Goal: Transaction & Acquisition: Obtain resource

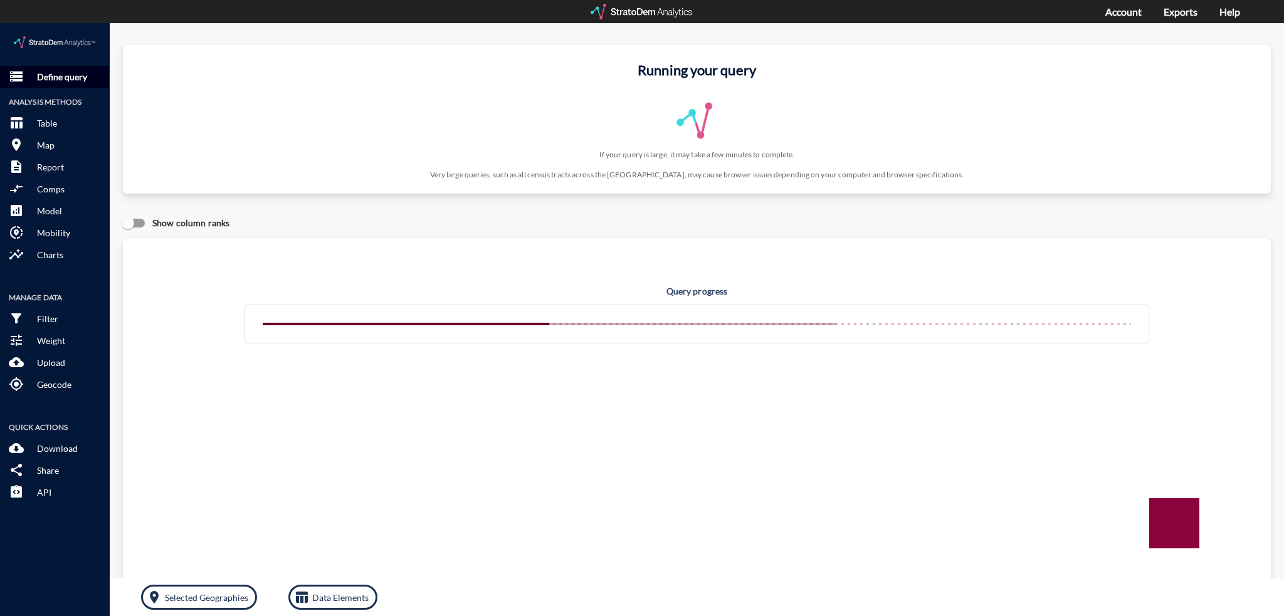
click button "storage Define query"
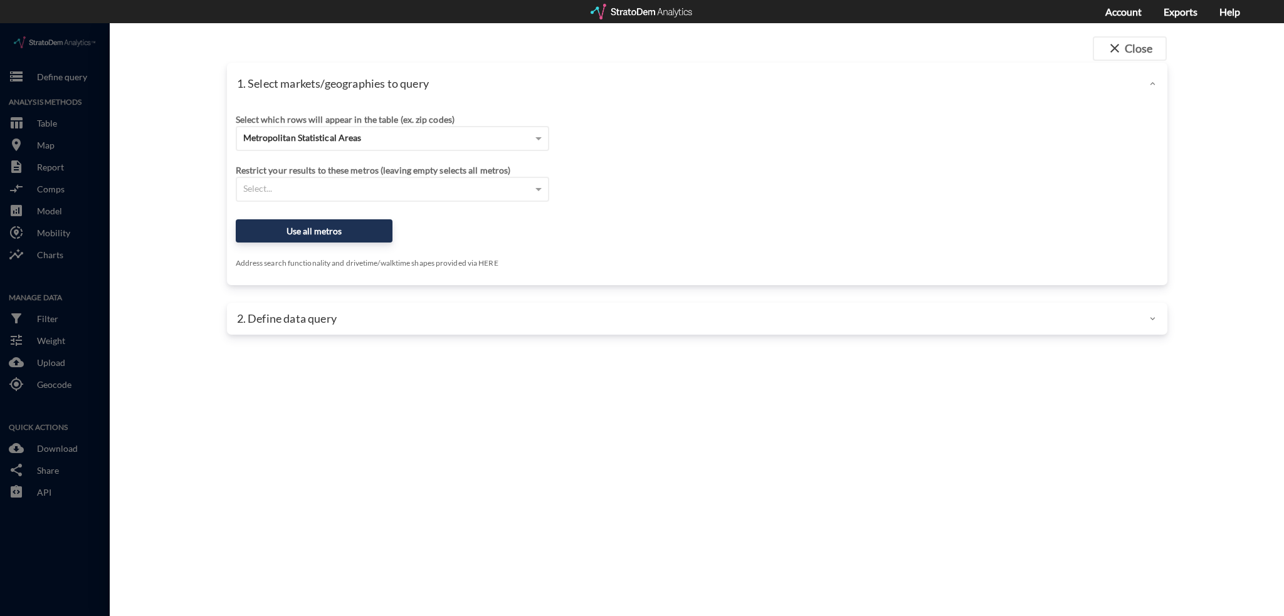
scroll to position [3, 0]
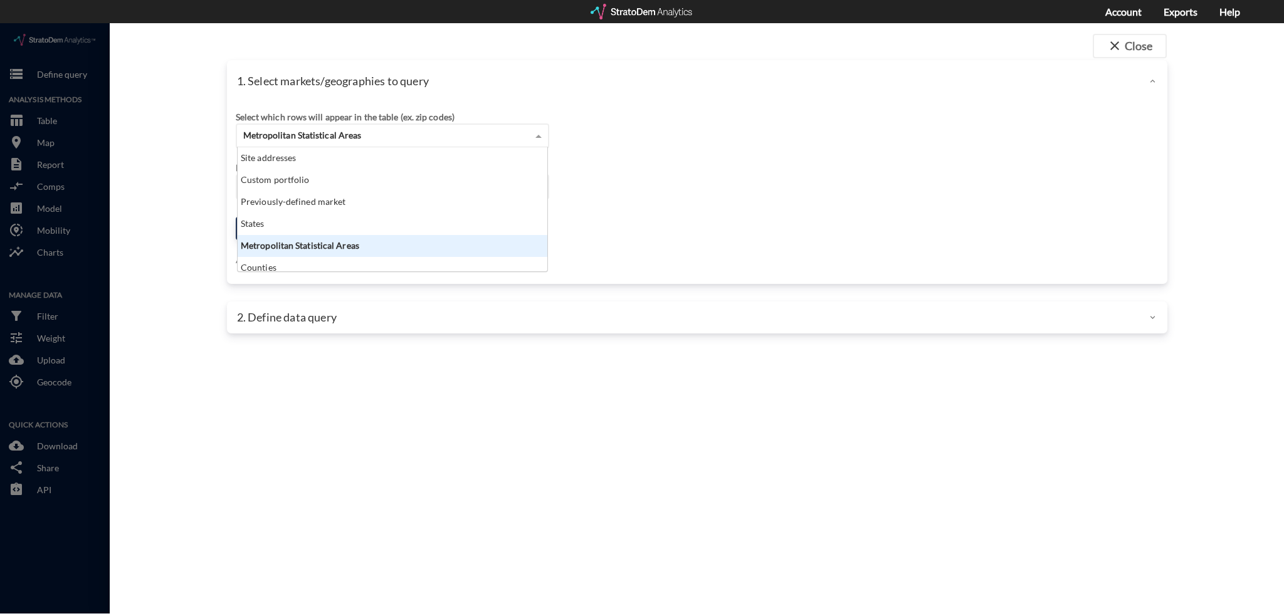
click div "Metropolitan Statistical Areas"
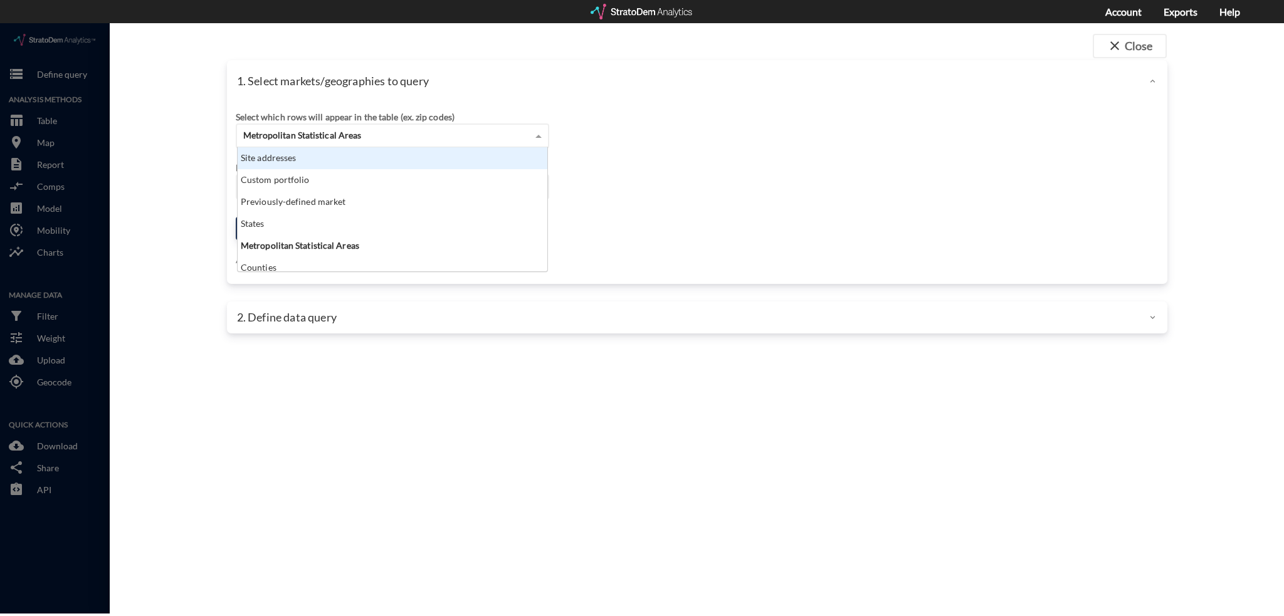
click div "Site addresses"
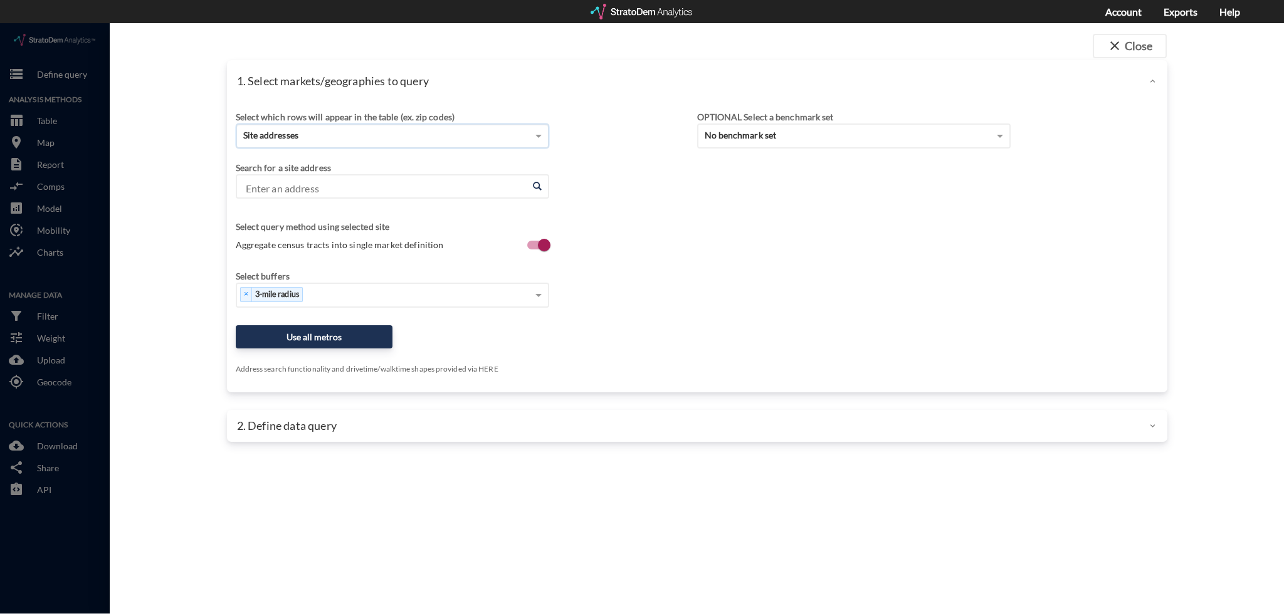
click input "Enter an address"
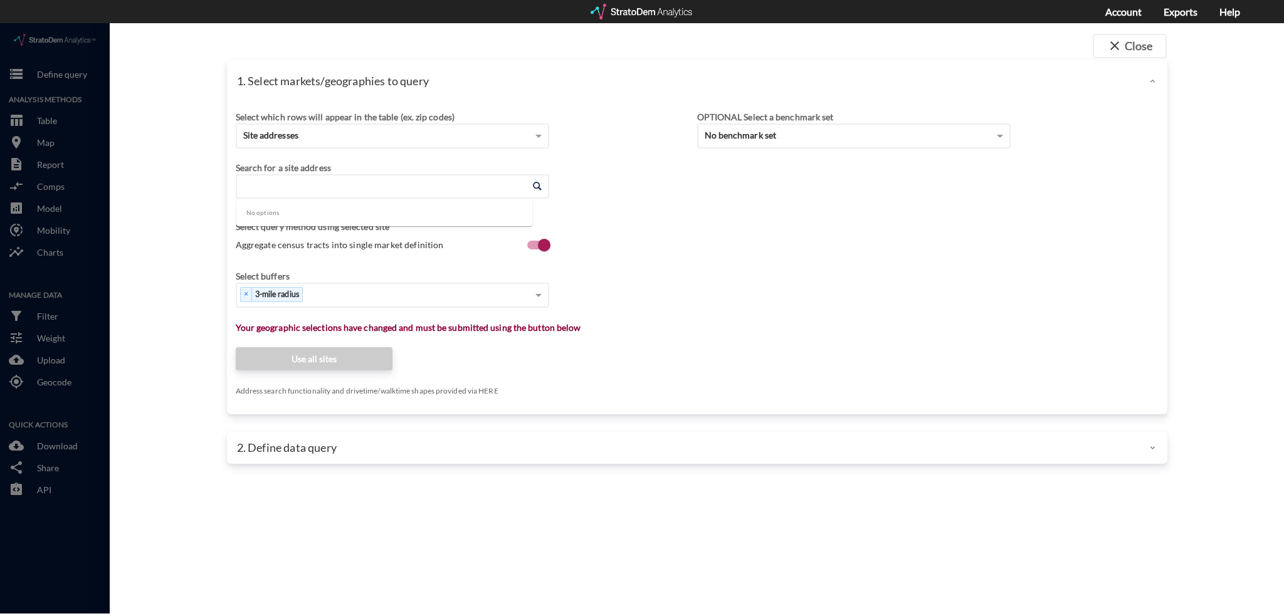
paste input "[STREET_ADDRESS]"
click li "[STREET_ADDRESS][US_STATE]"
type input "[STREET_ADDRESS][US_STATE]"
click div "× 3-mile radius"
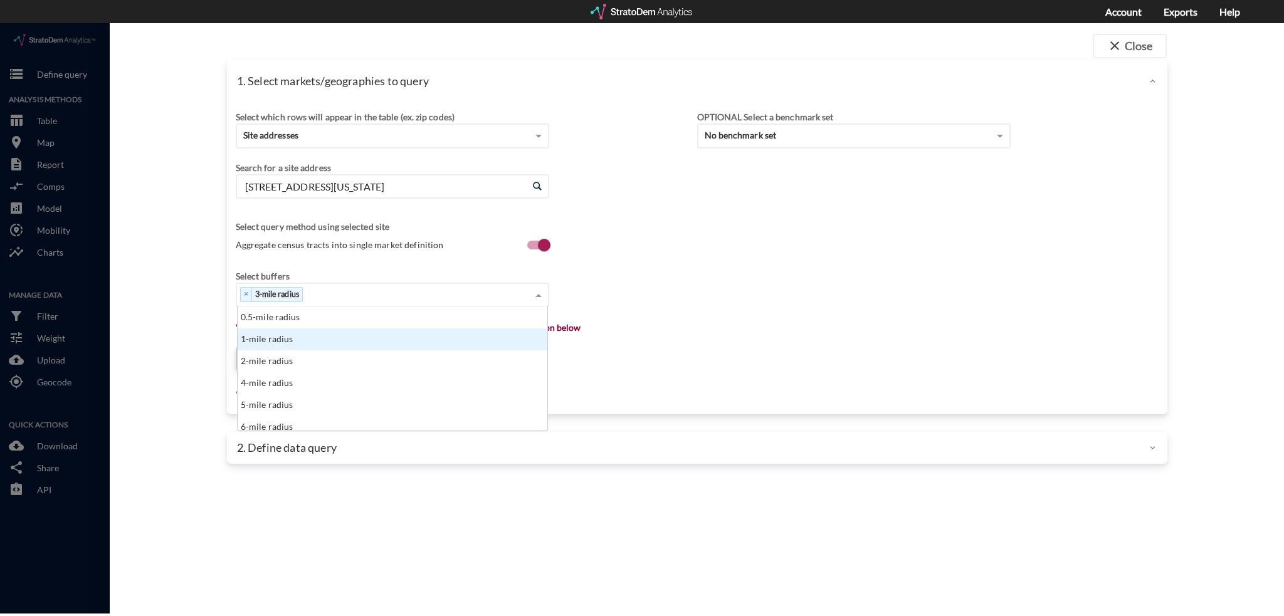
click div "1-mile radius"
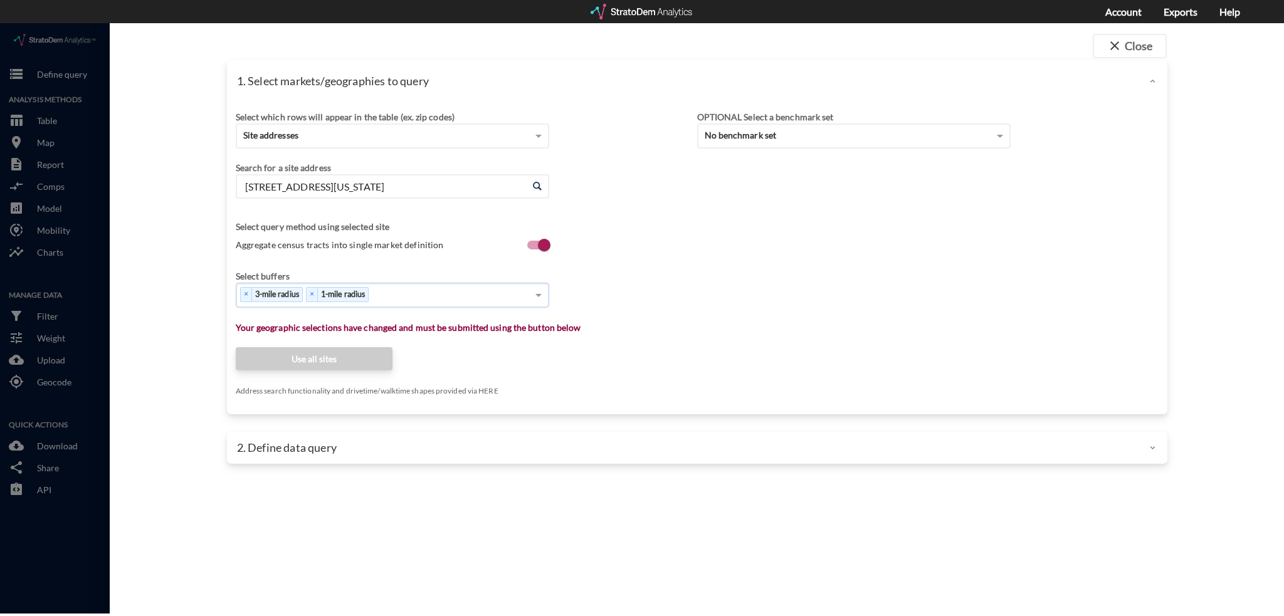
click span "Aggregate census tracts into single market definition"
click input "Aggregate census tracts into single market definition"
checkbox input "false"
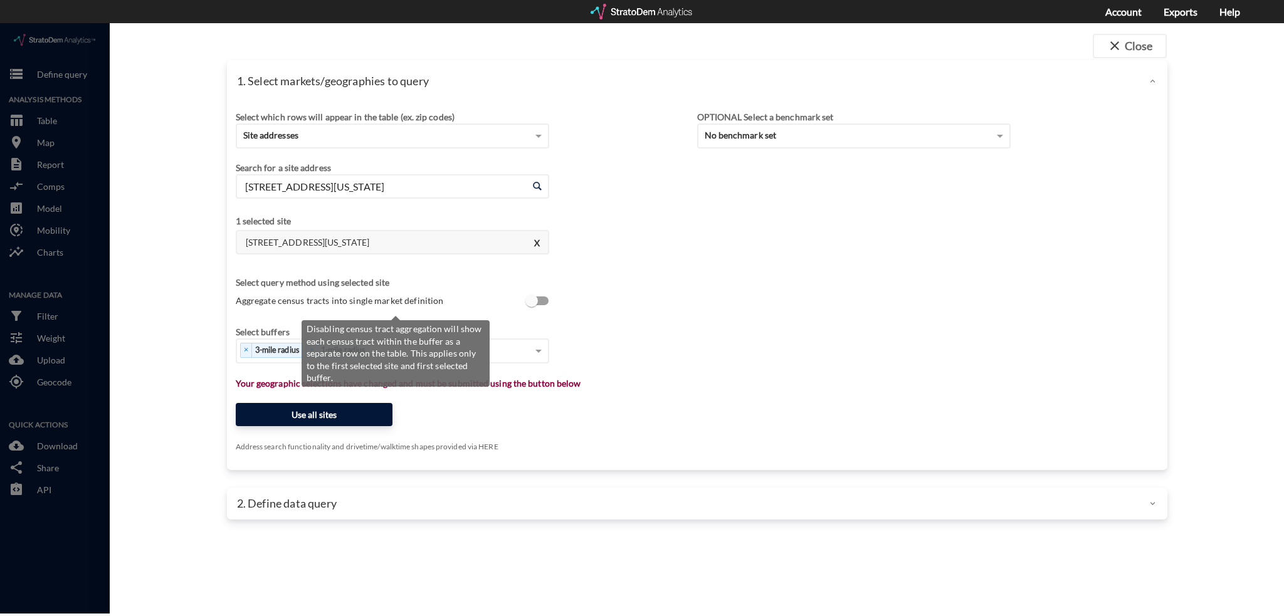
scroll to position [3, 0]
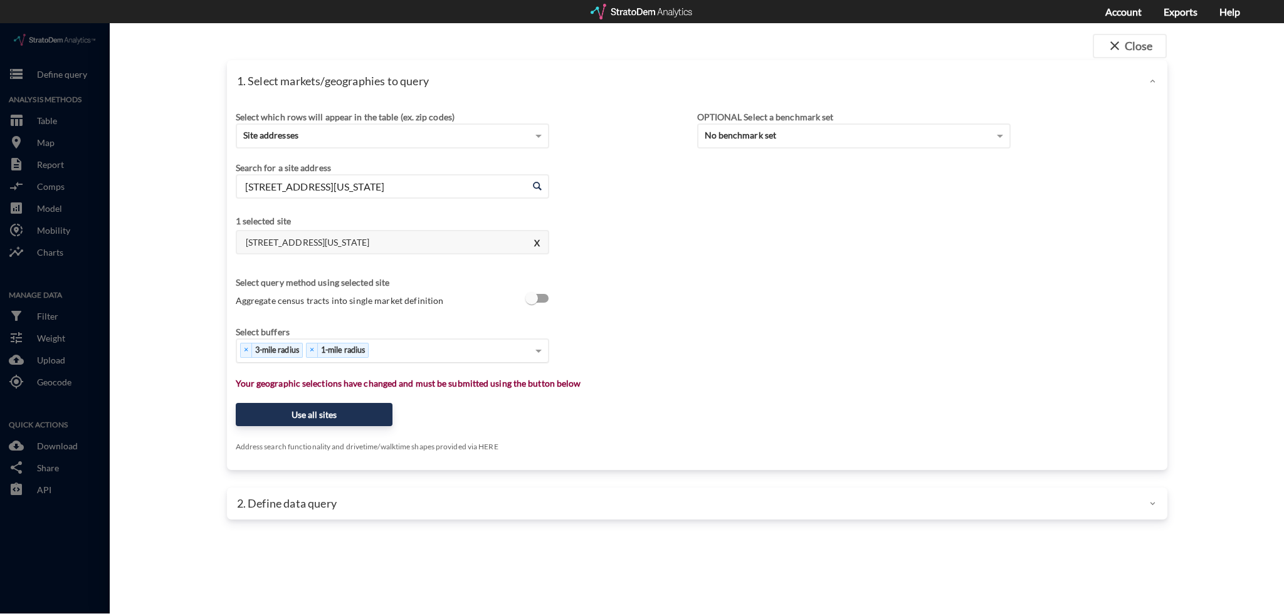
click div "× 3-mile radius × 1-mile radius"
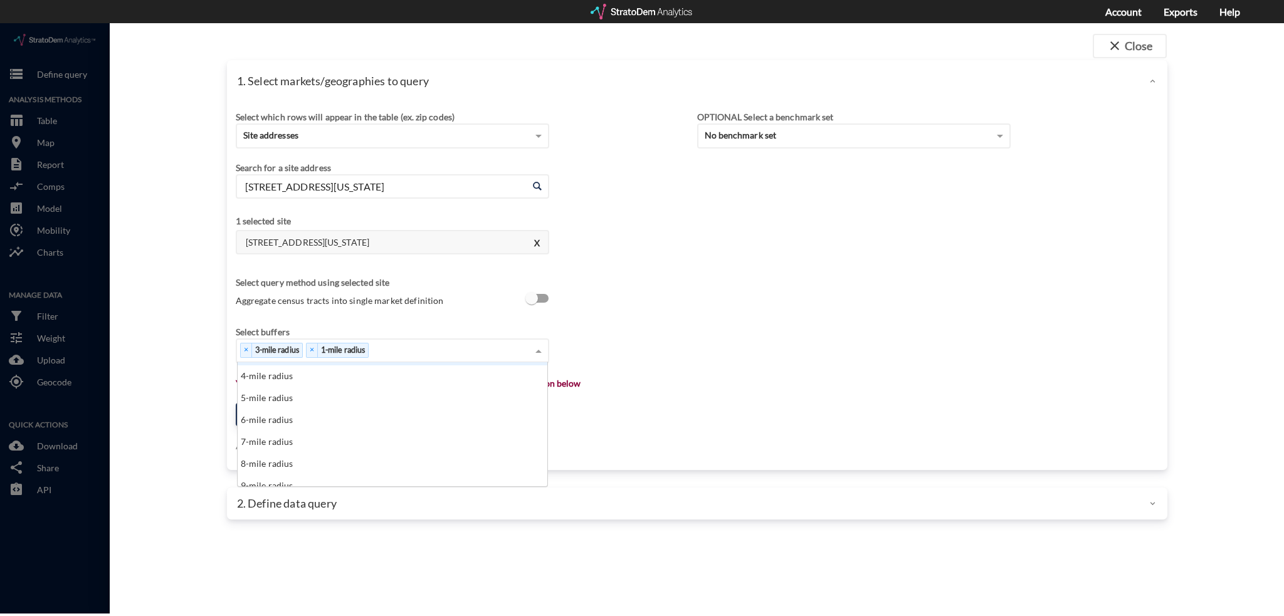
scroll to position [63, 0]
click div "5-mile radius"
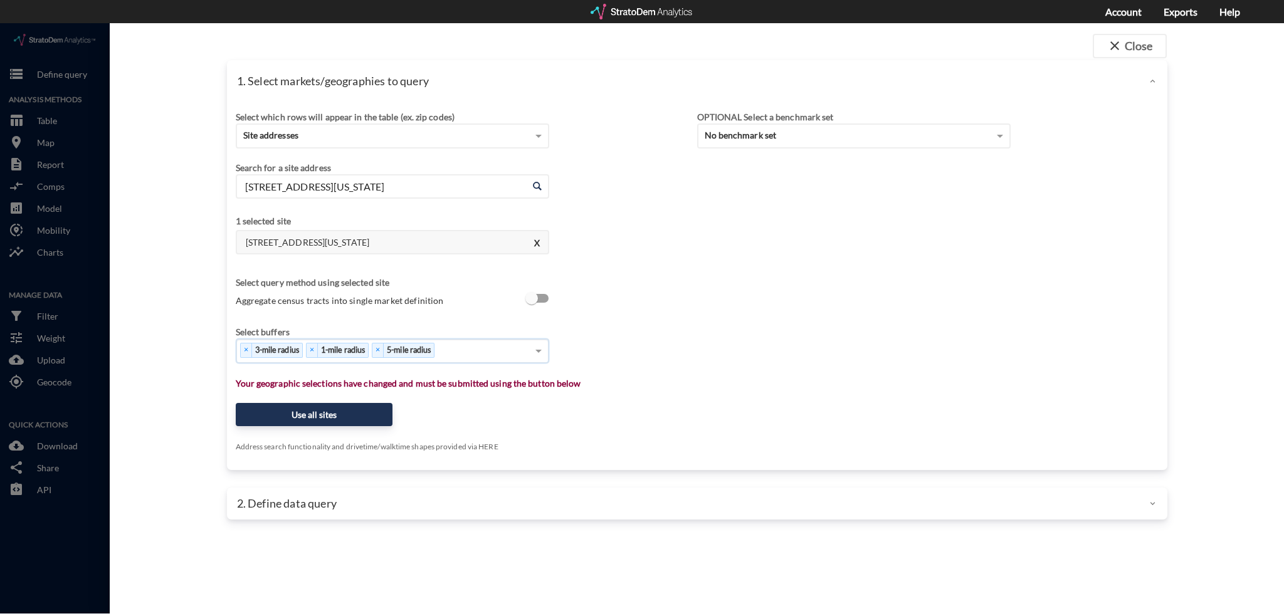
click div "× 3-mile radius × 1-mile radius × 5-mile radius"
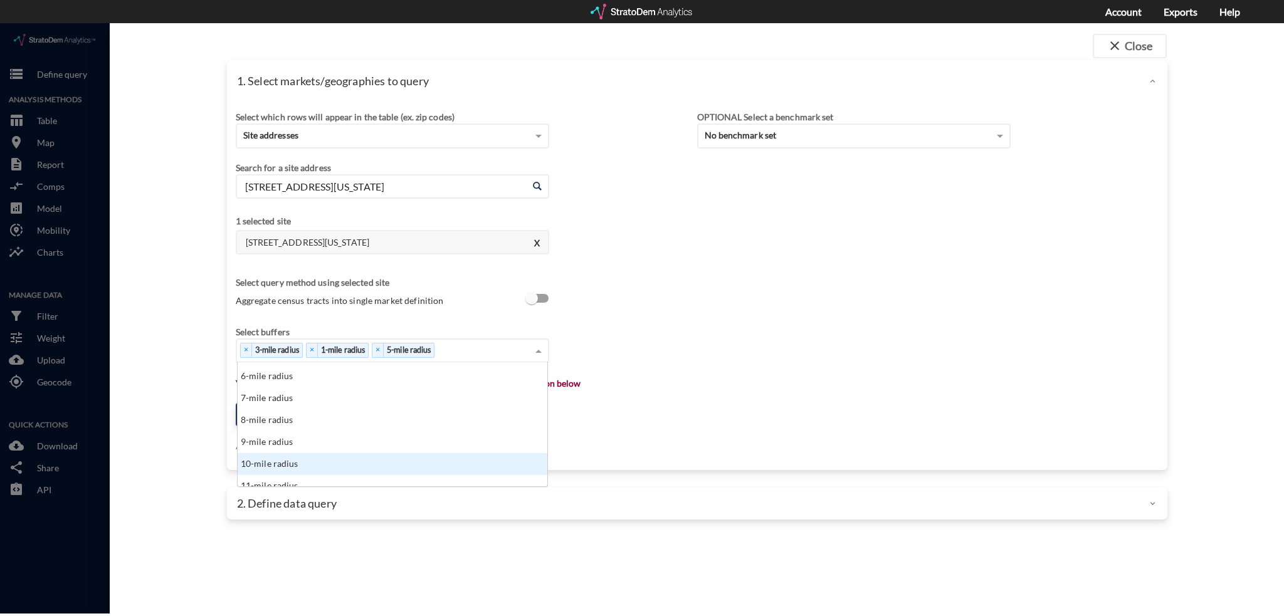
click div "10-mile radius"
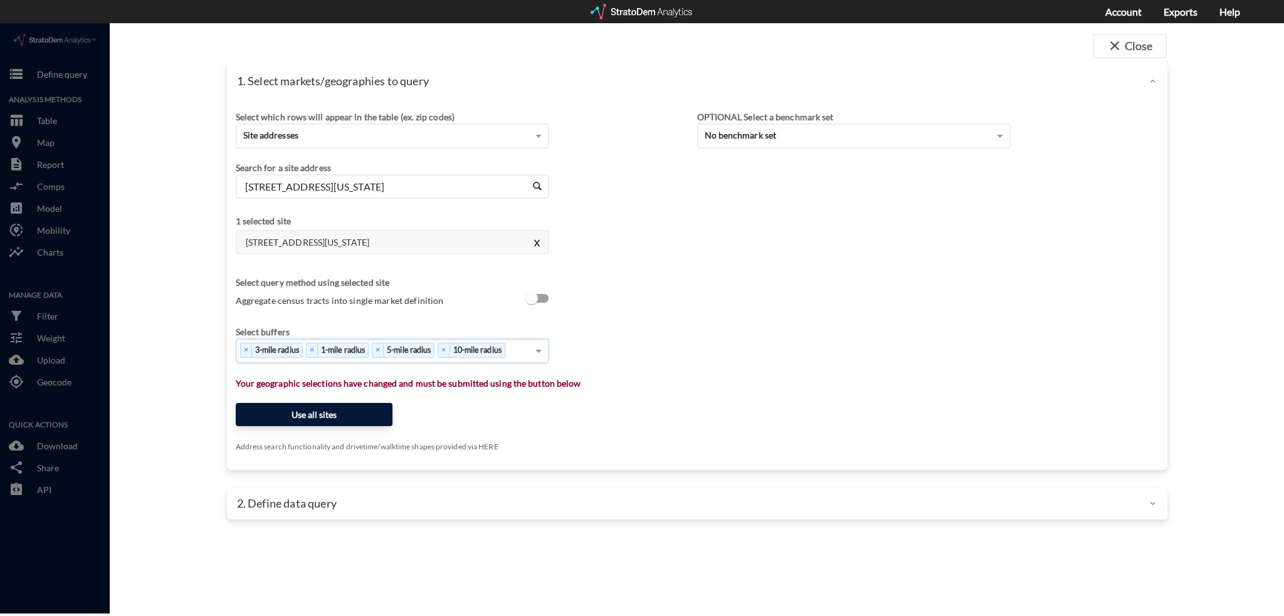
click button "Use all sites"
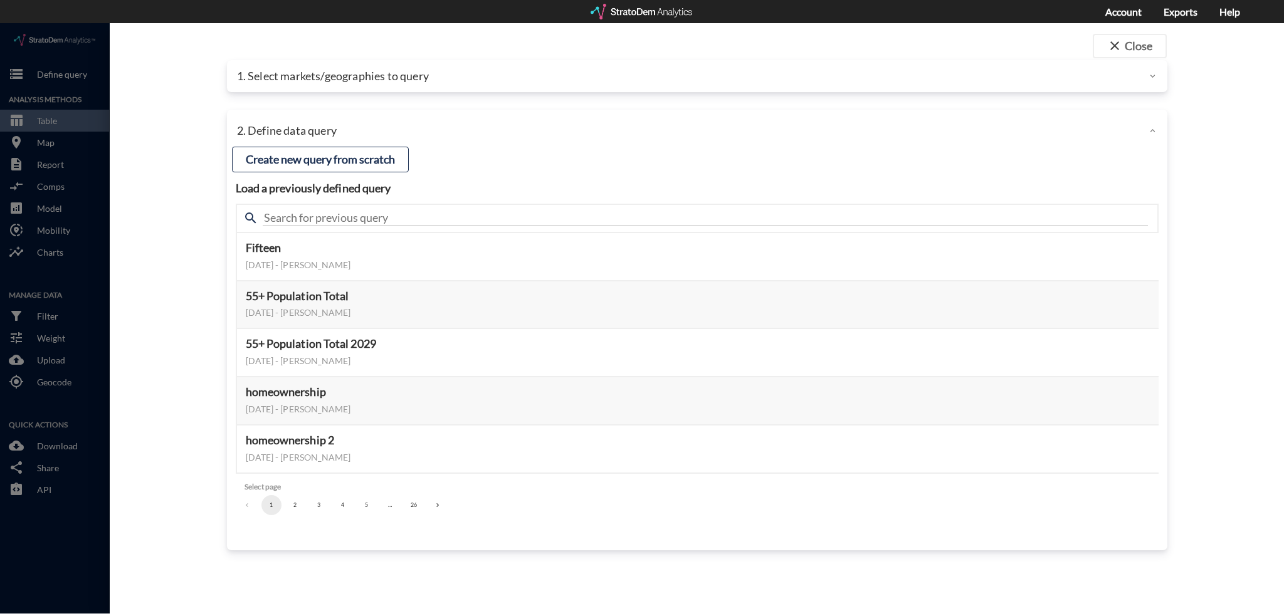
click button "5"
click button "6"
click button "8"
click button "9"
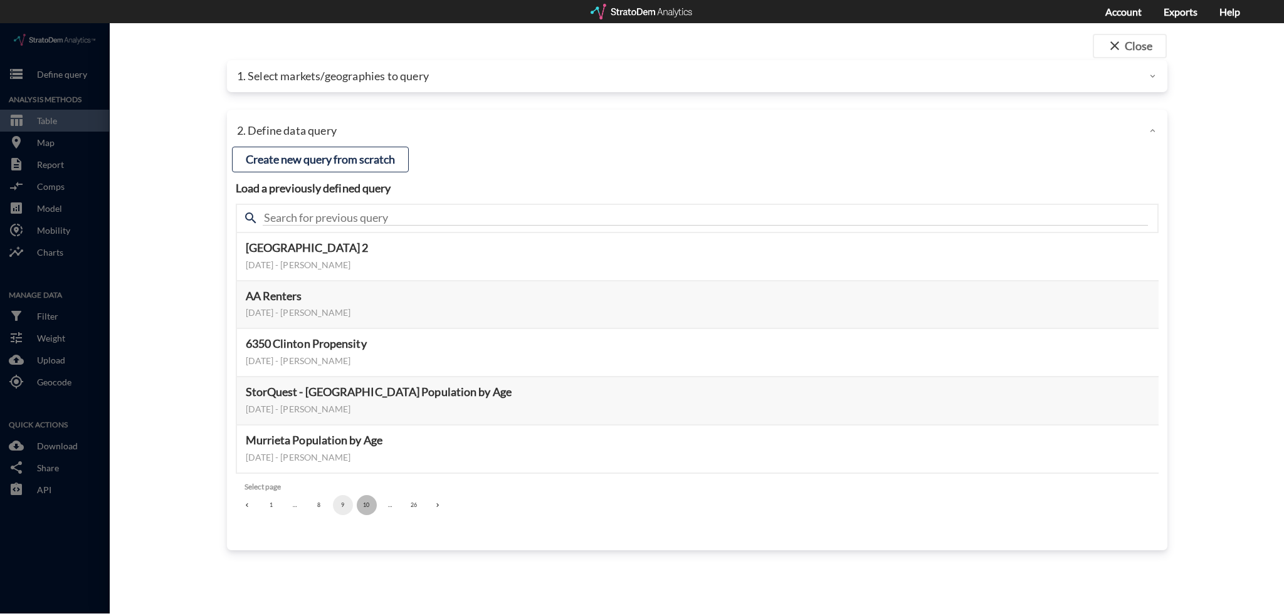
click button "10"
click button "11"
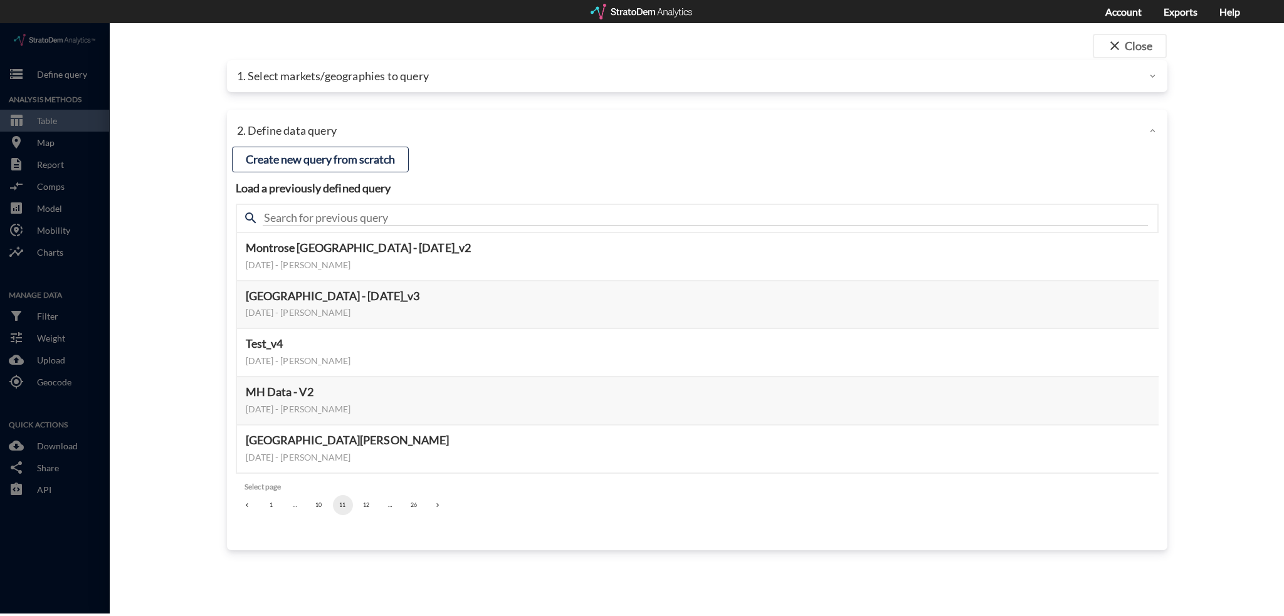
click button "12"
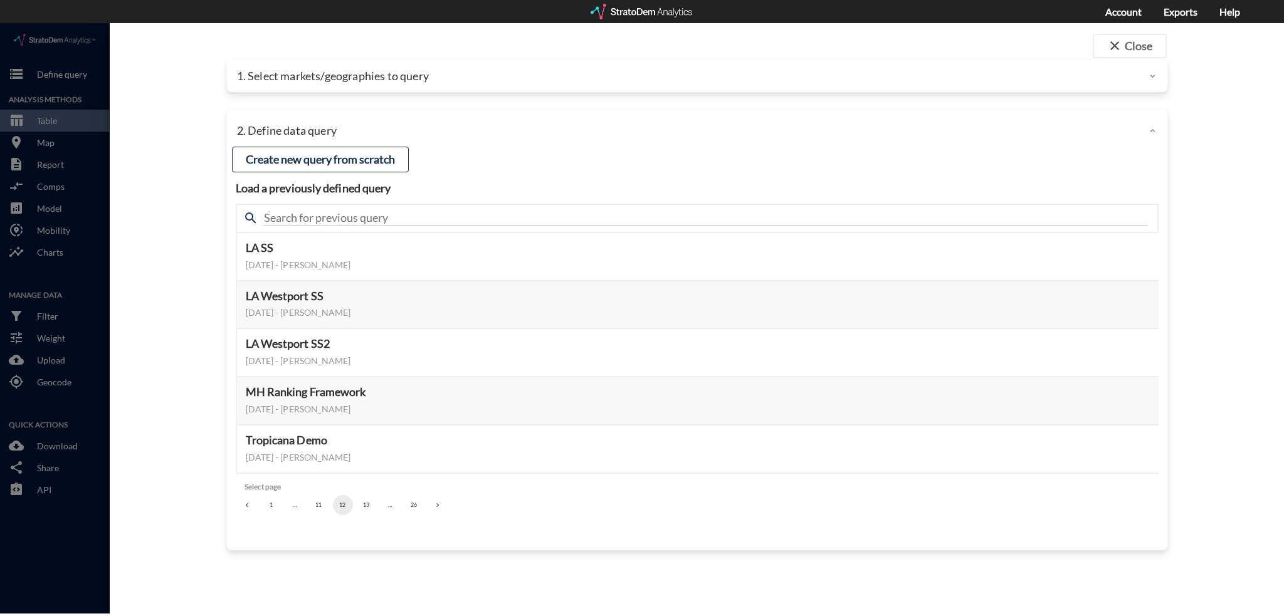
click button "13"
click button "14"
click button "15"
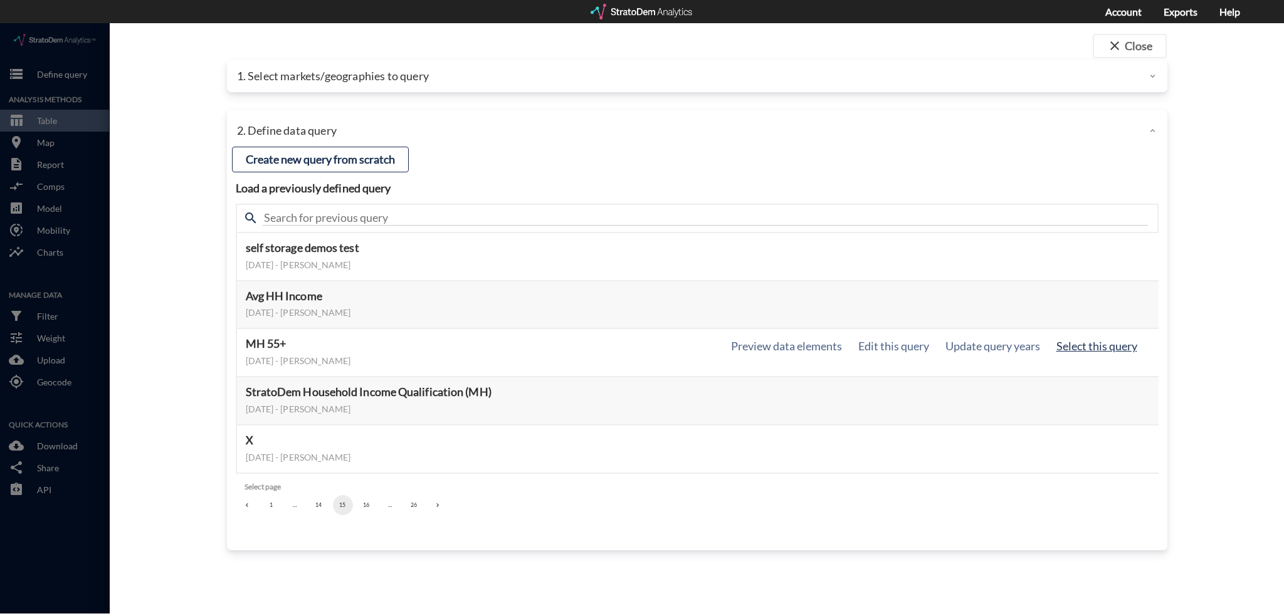
click button "Select this query"
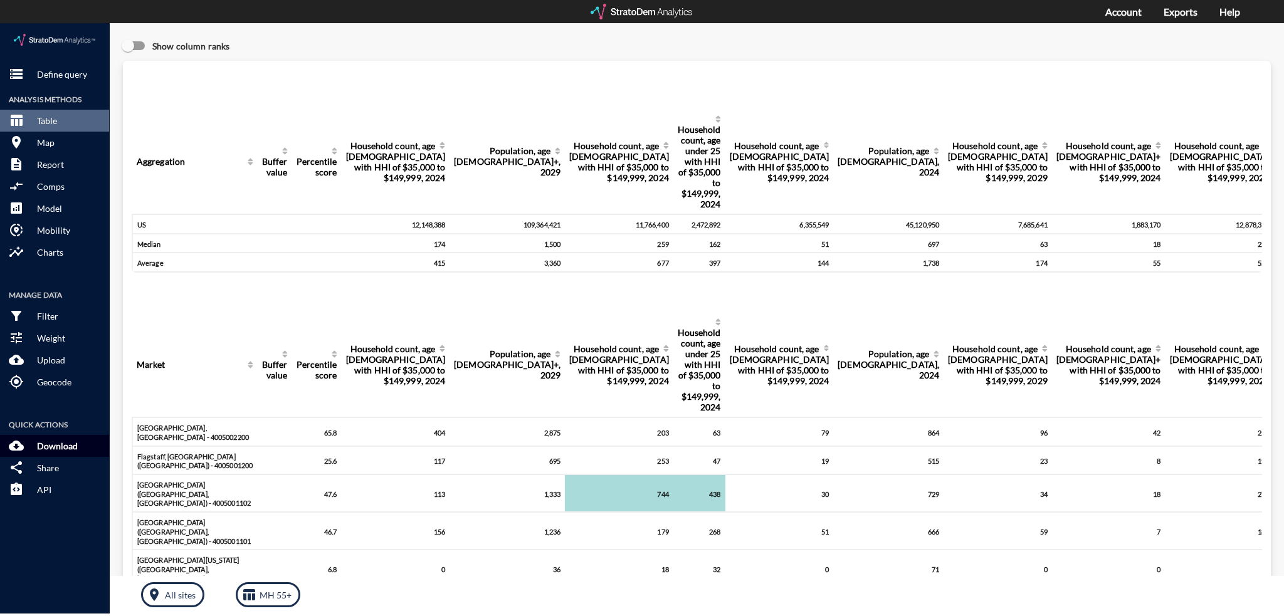
click p "Download"
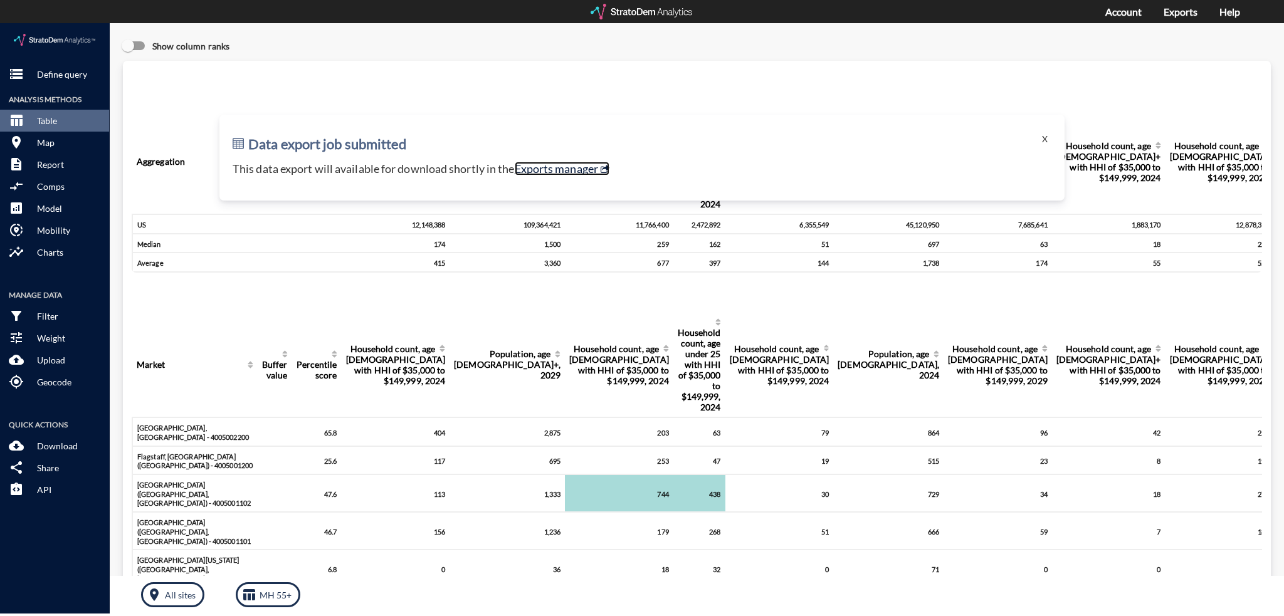
click link "Exports manager"
click p "Define query"
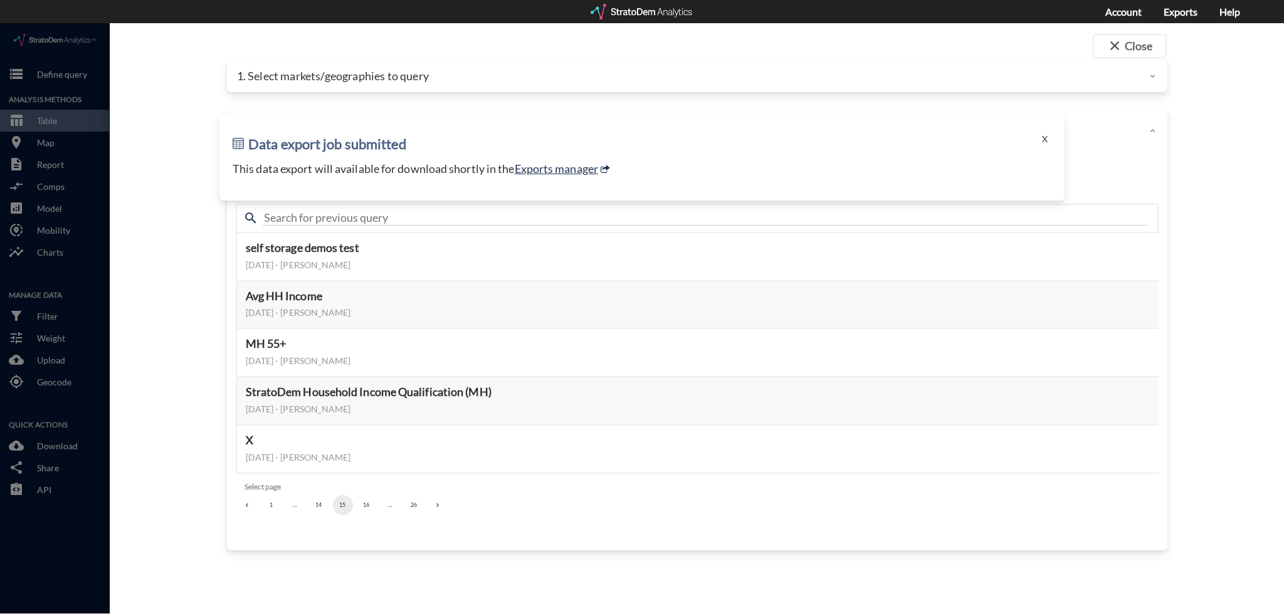
click div "1. Select markets/geographies to query"
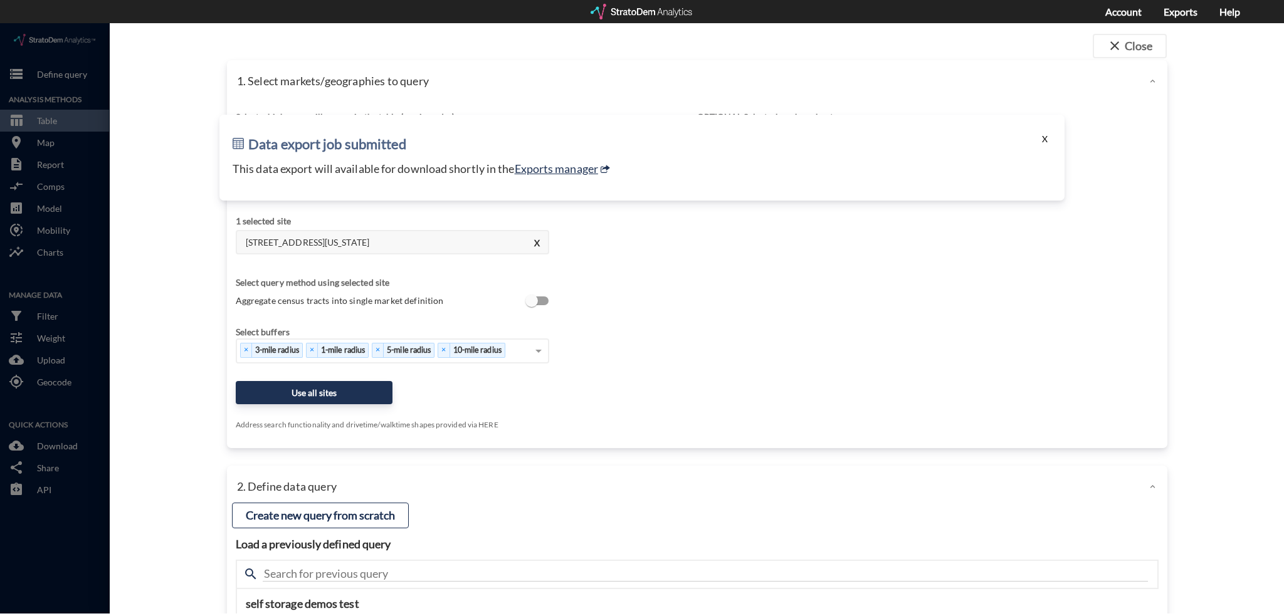
click button "X"
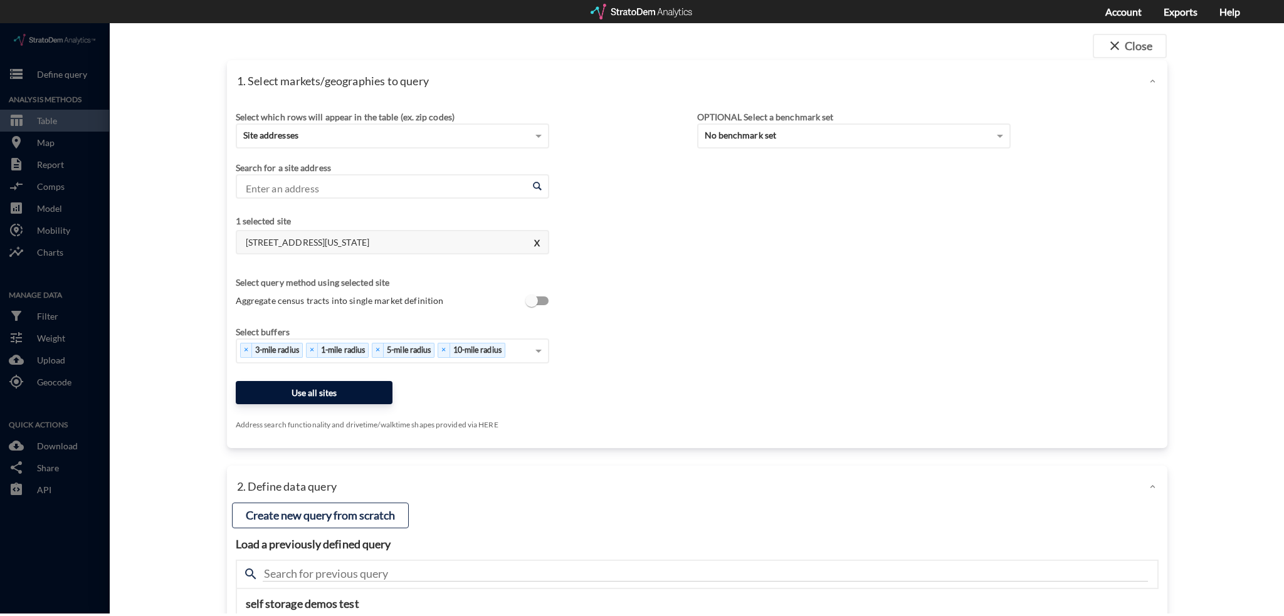
drag, startPoint x: 297, startPoint y: 369, endPoint x: 187, endPoint y: 368, distance: 109.1
click div "1. Select markets/geographies to query Select which rows will appear in the tab…"
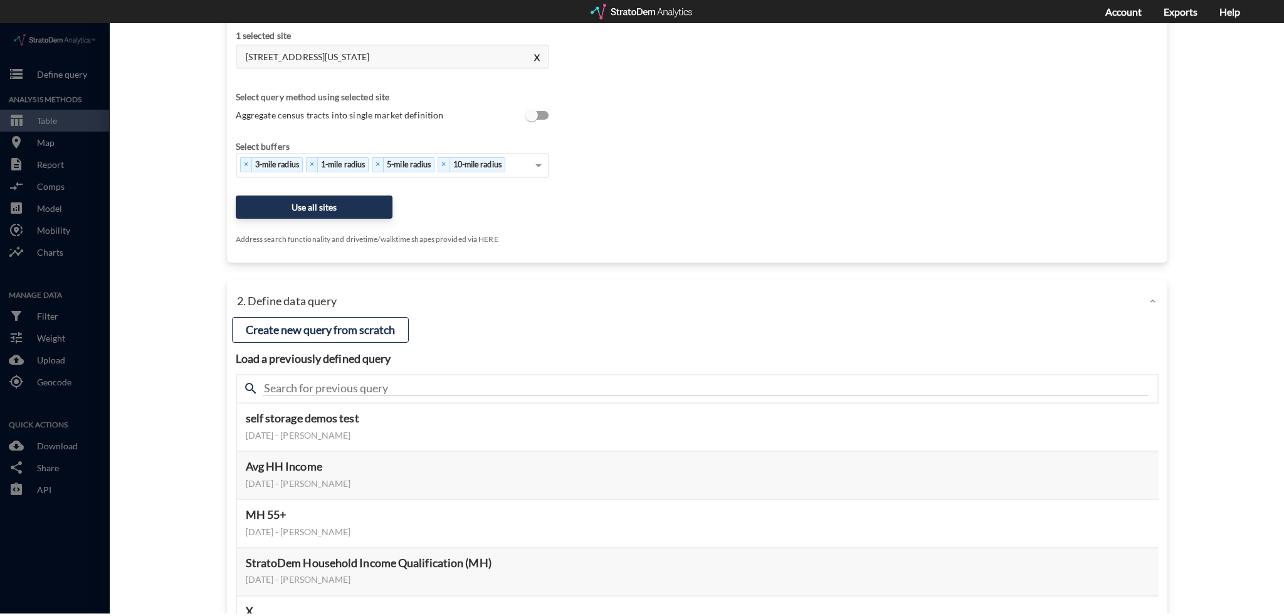
scroll to position [188, 0]
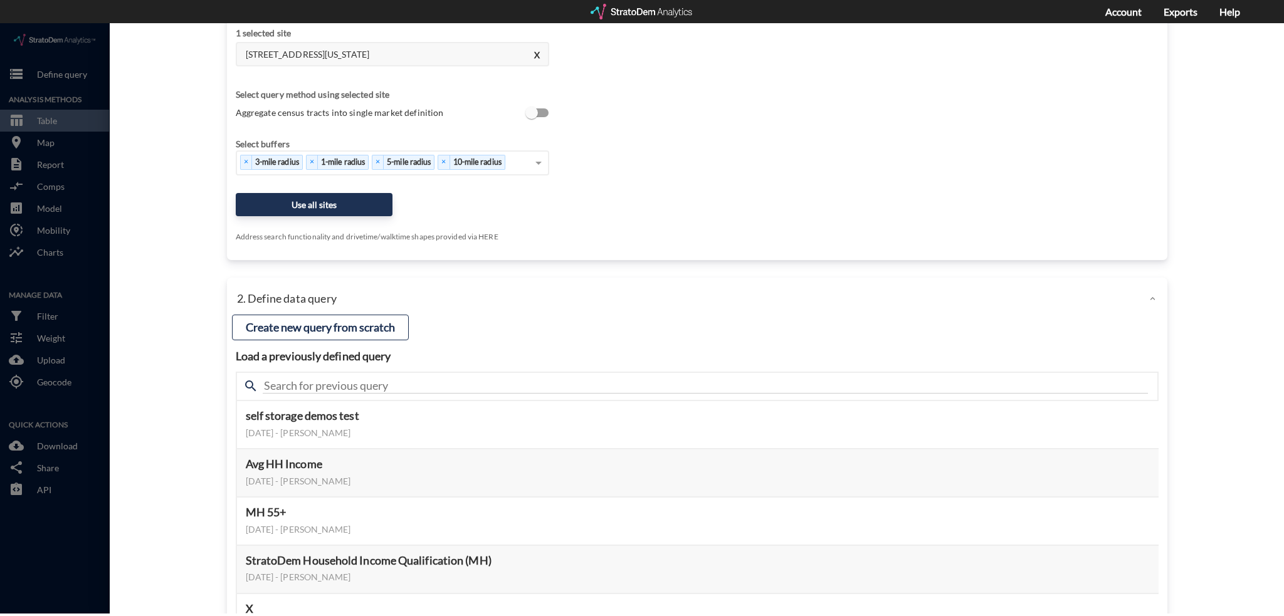
click div "close Close 1. Select markets/geographies to query Select which rows will appea…"
click div
click div "close Close 1. Select markets/geographies to query Select which rows will appea…"
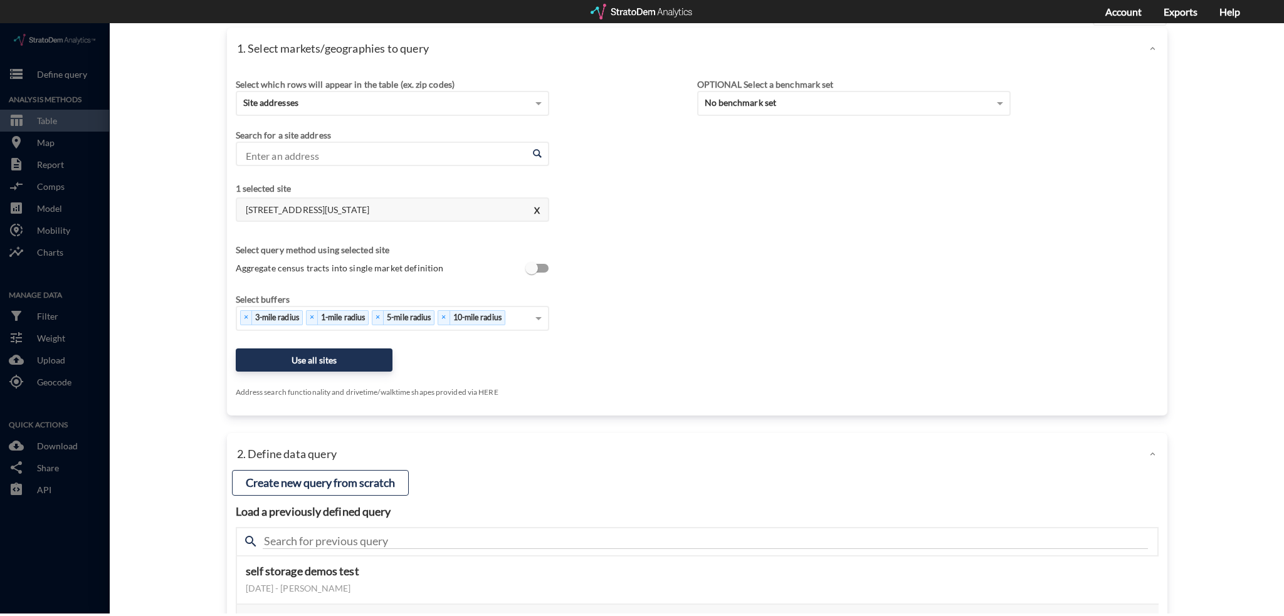
scroll to position [0, 0]
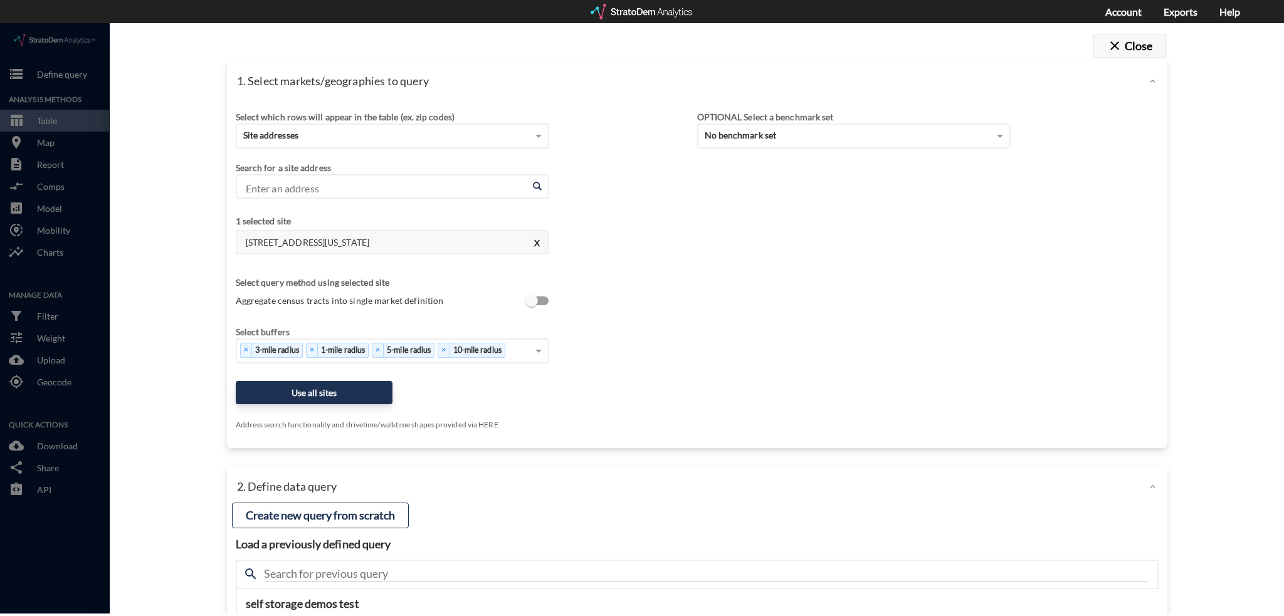
click button "close Close"
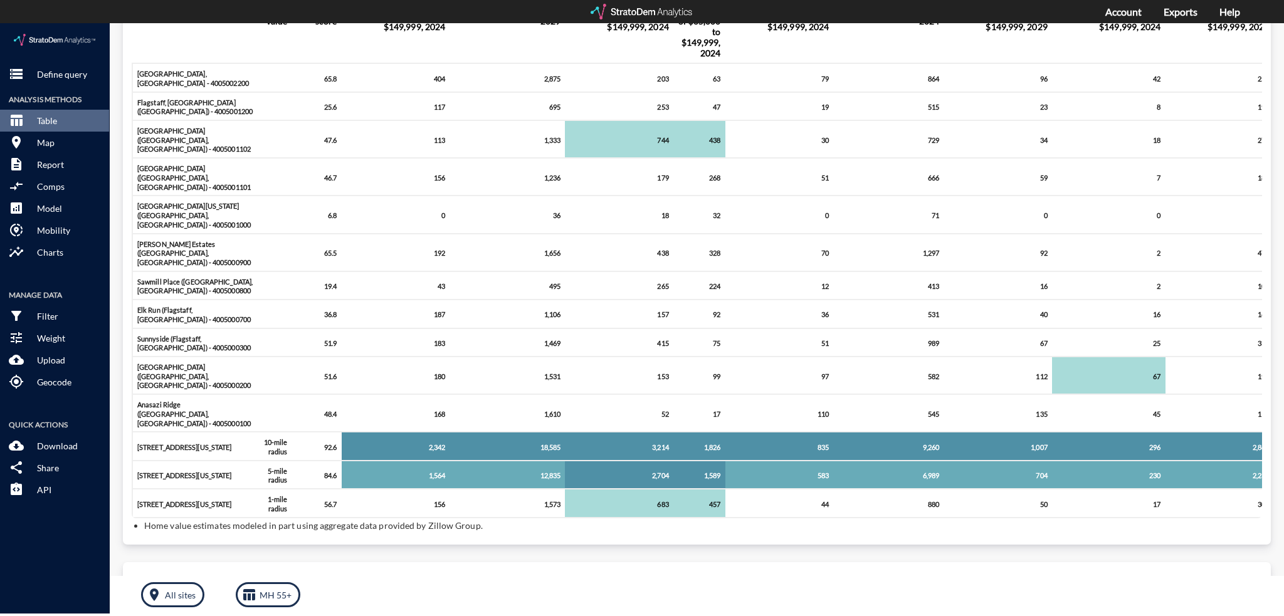
scroll to position [376, 0]
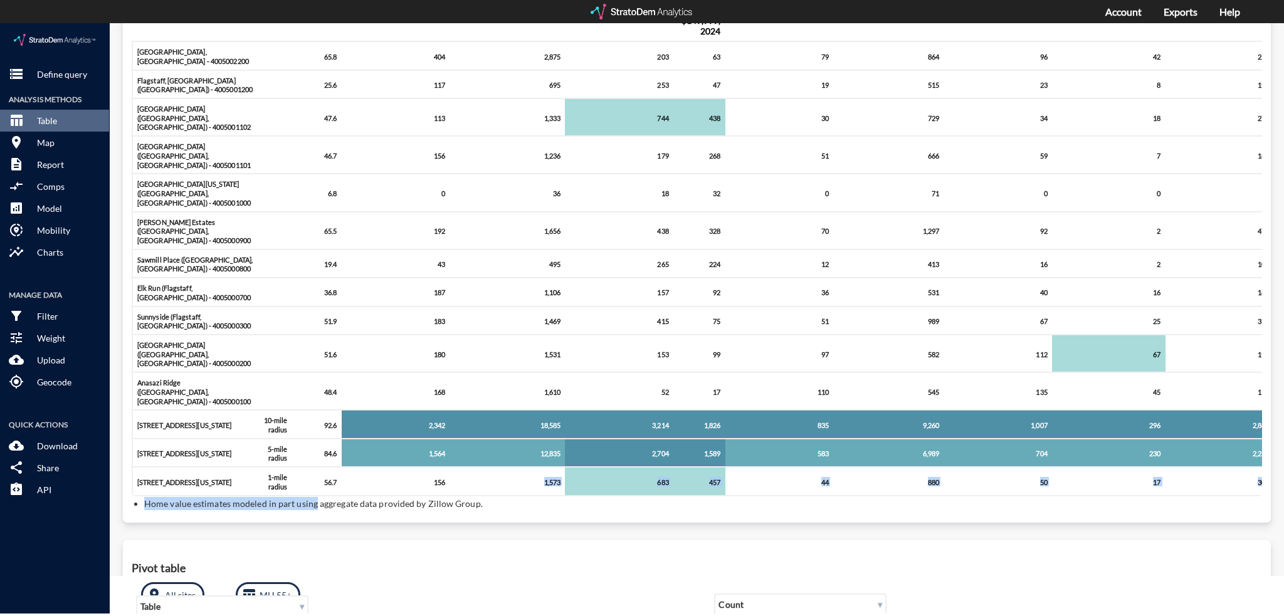
drag, startPoint x: 313, startPoint y: 438, endPoint x: 406, endPoint y: 434, distance: 92.2
click div "Query progress Aggregation Buffer value Percentile score Household count, age […"
click li "Home value estimates modeled in part using aggregate data provided by Zillow Gr…"
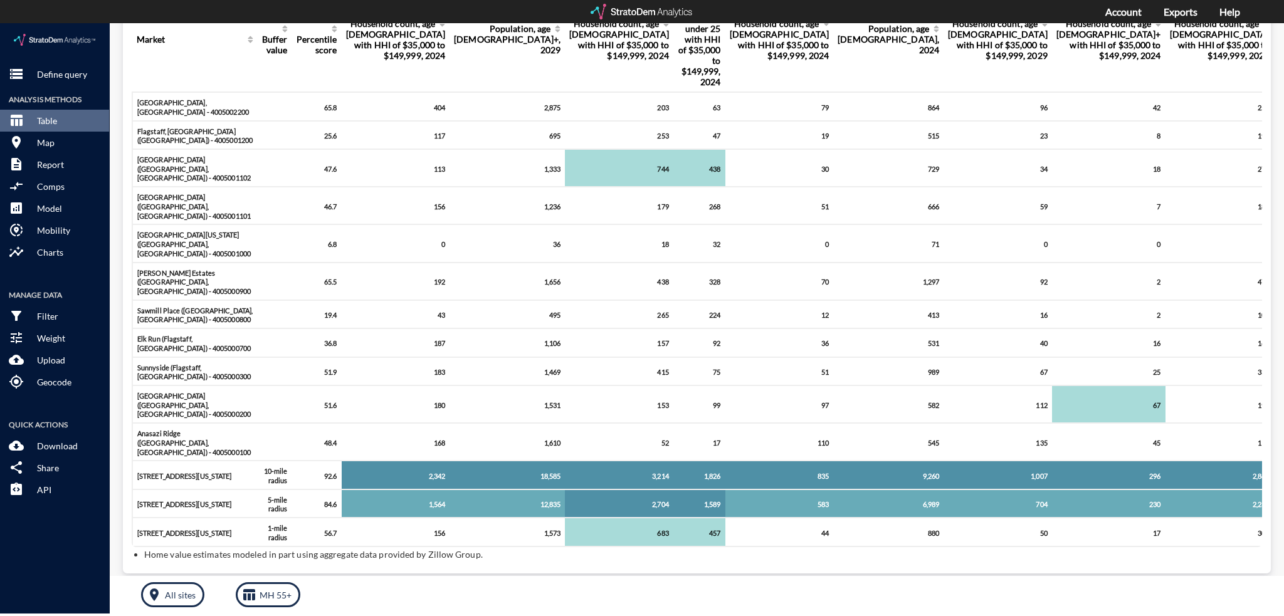
scroll to position [313, 0]
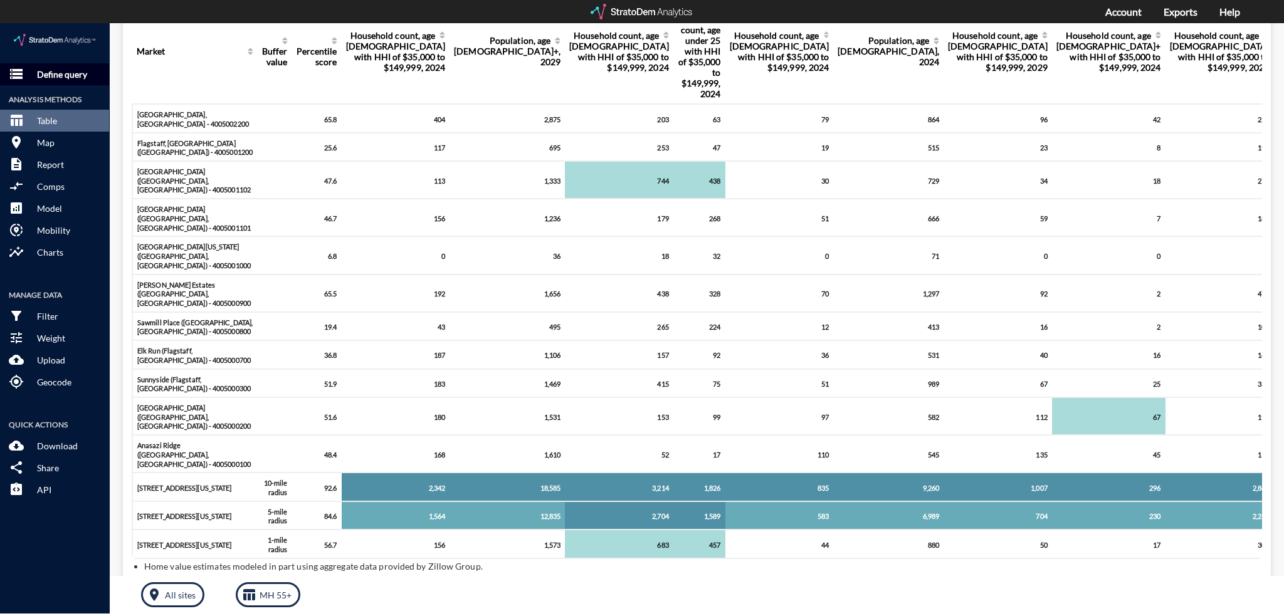
click p "Define query"
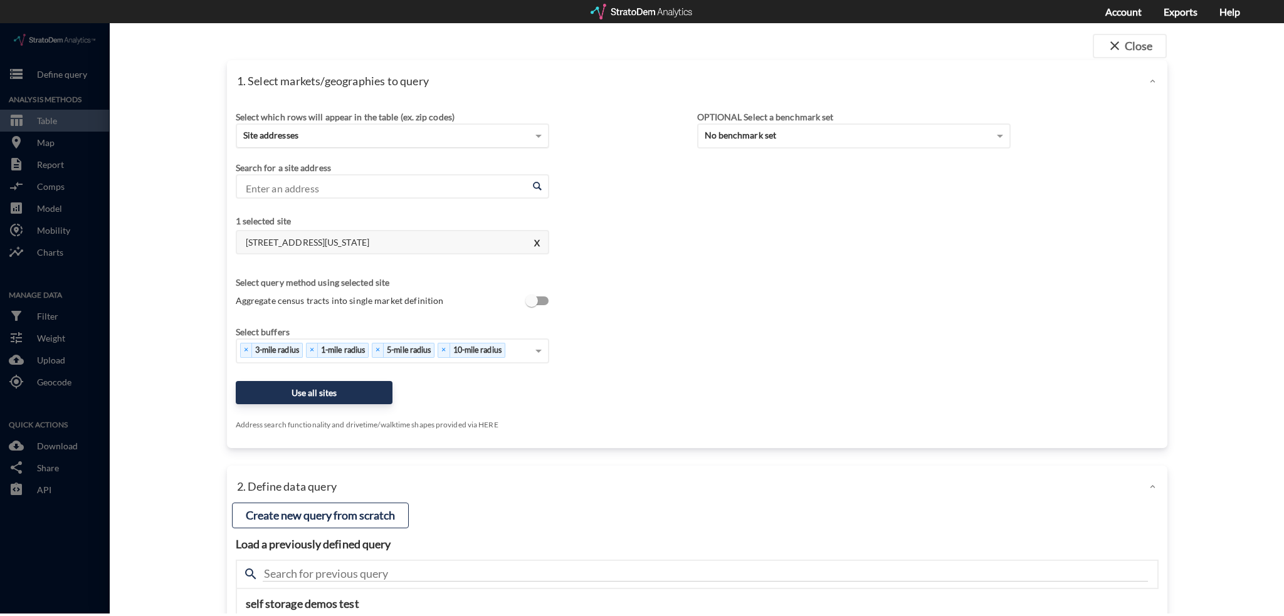
click div "Site addresses"
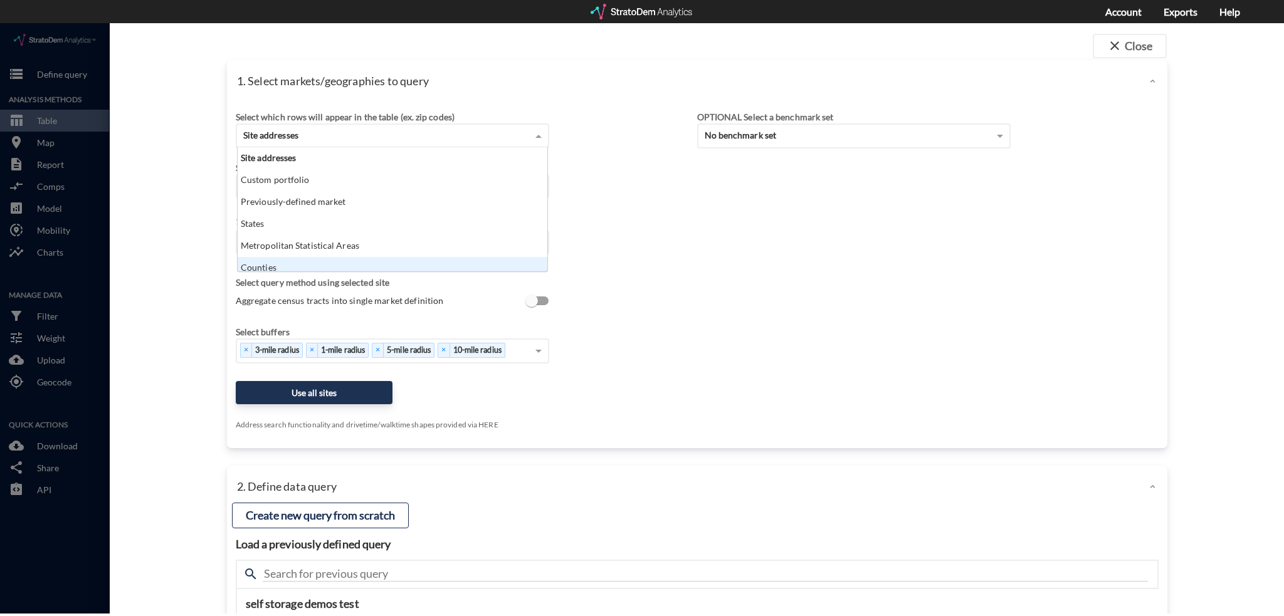
scroll to position [6, 0]
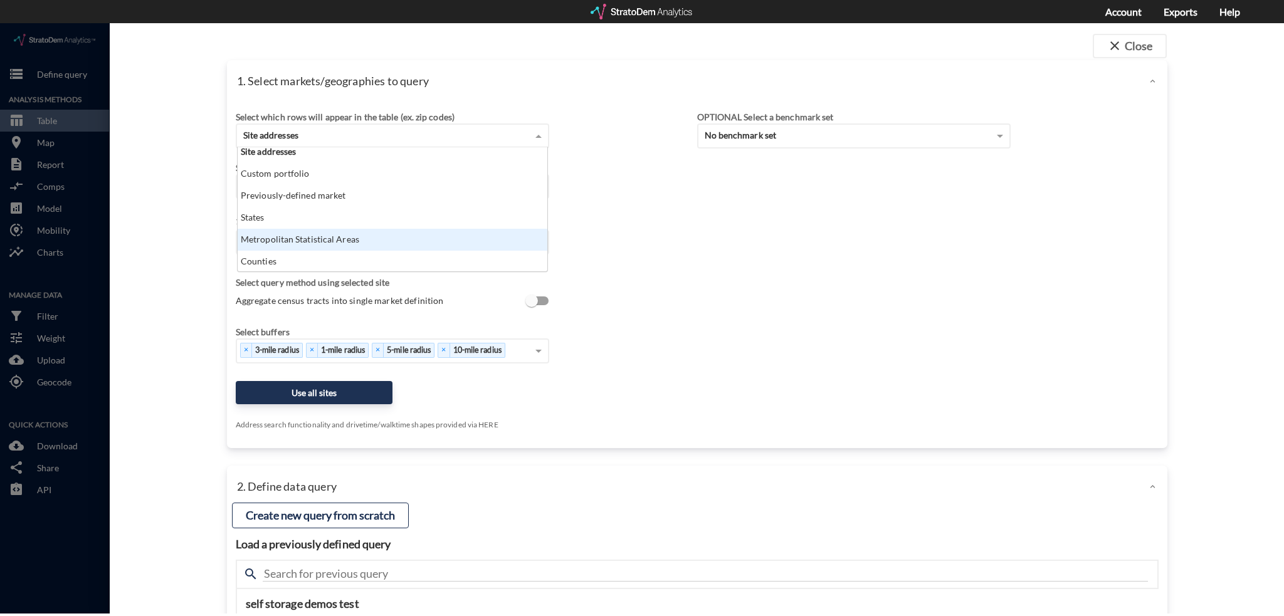
click div "Metropolitan Statistical Areas"
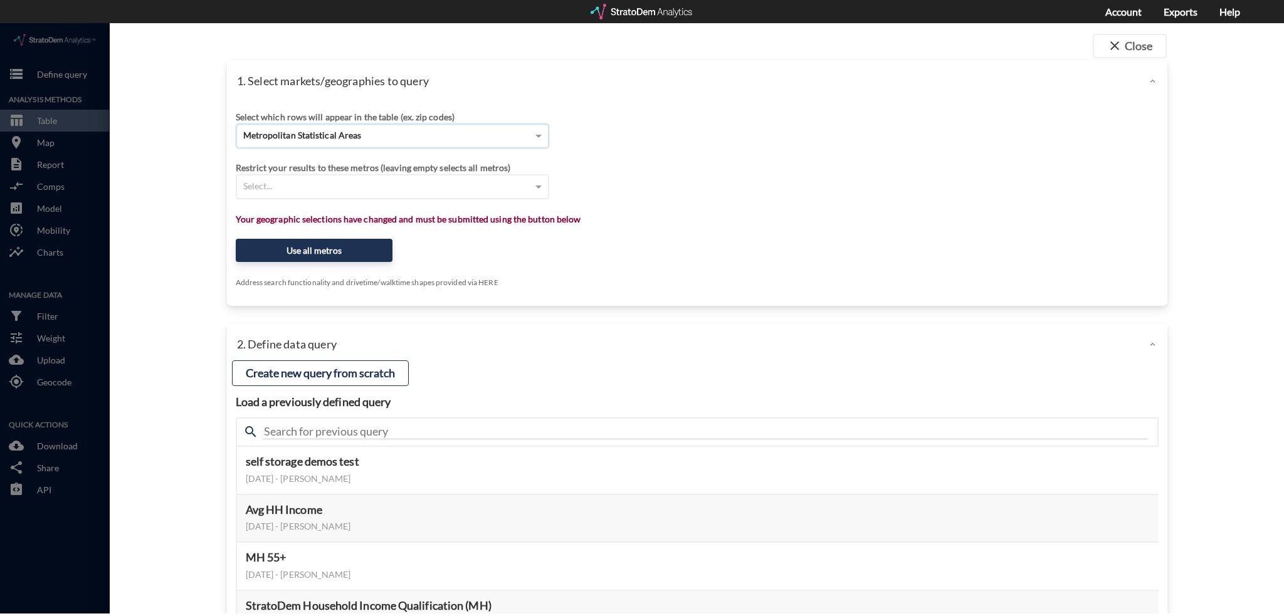
click div "Metropolitan Statistical Areas"
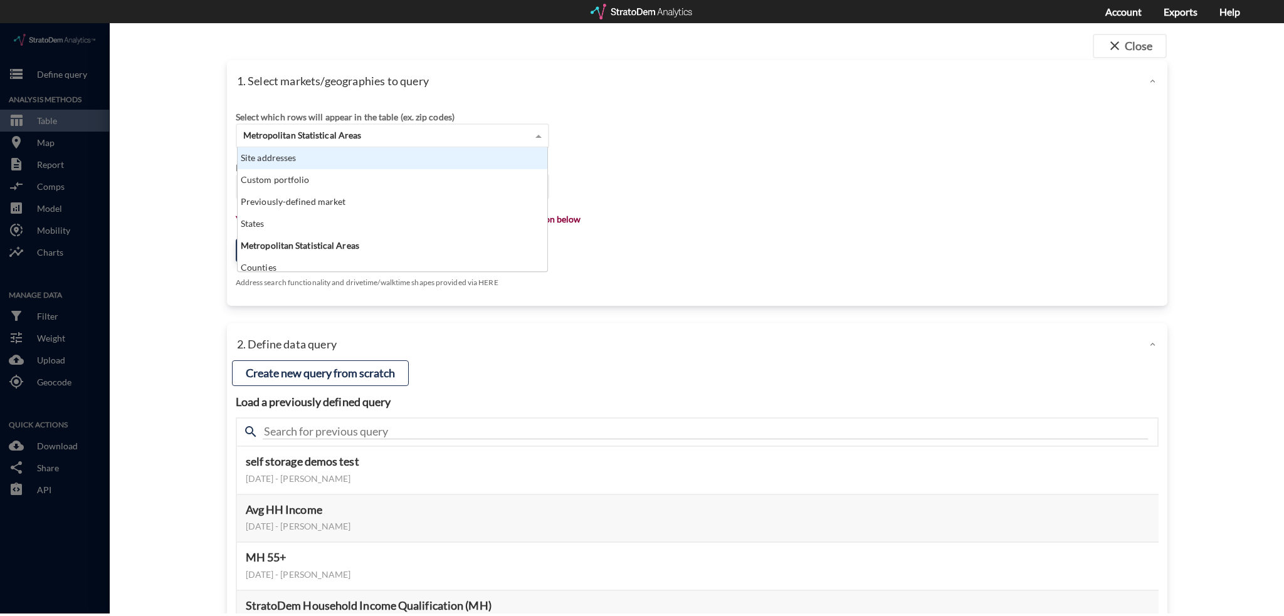
scroll to position [114, 303]
click div "Site addresses"
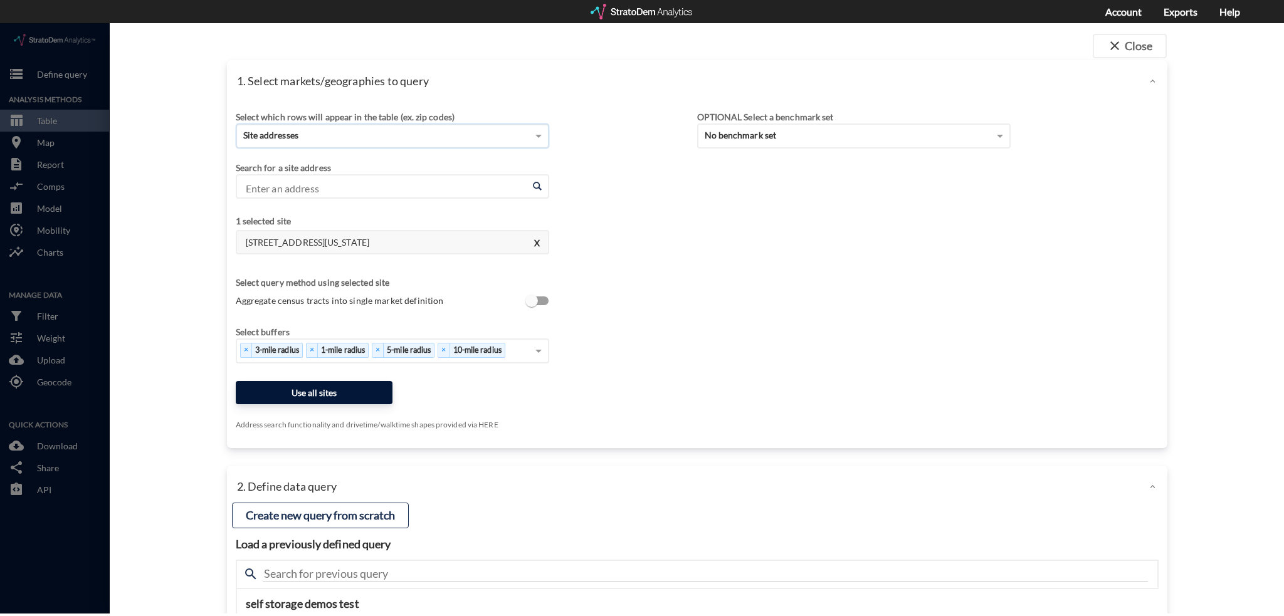
click button "Use all sites"
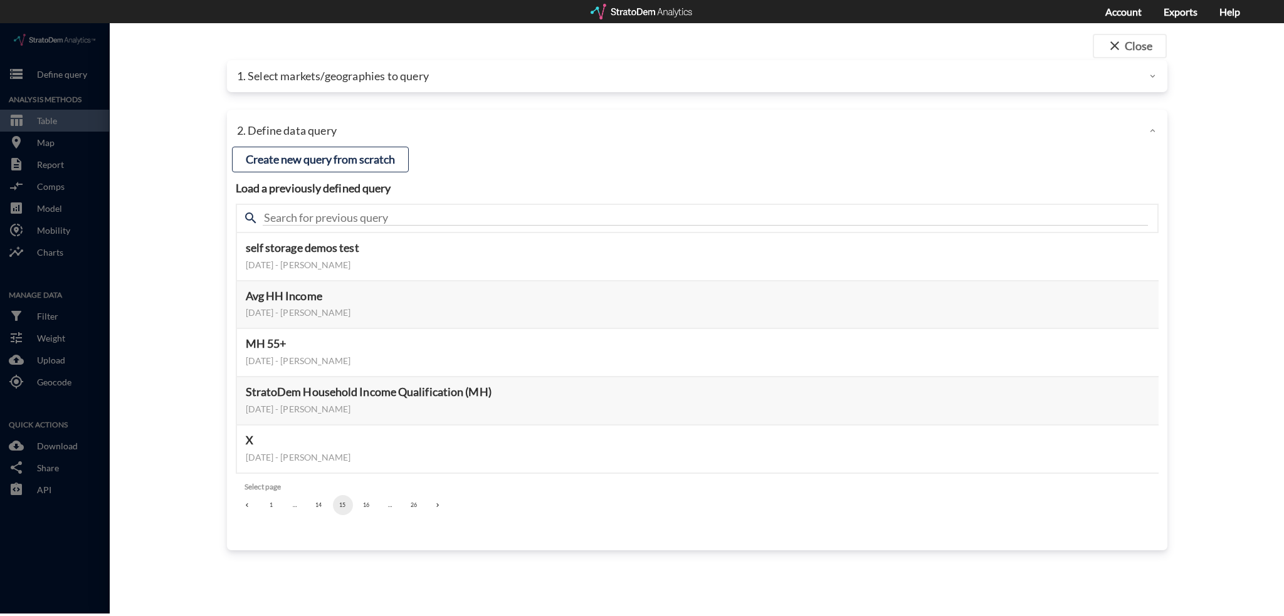
click button "16"
click button "15"
click button "Select this query"
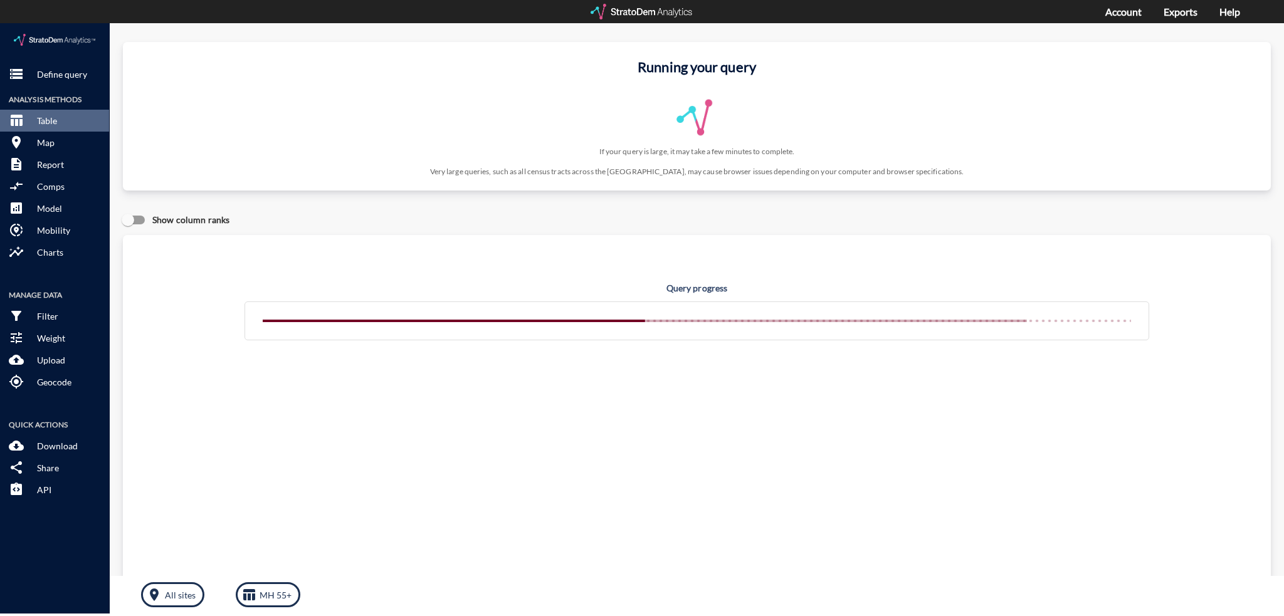
scroll to position [0, 0]
click div "Query progress Home value estimates modeled in part using aggregate data provid…"
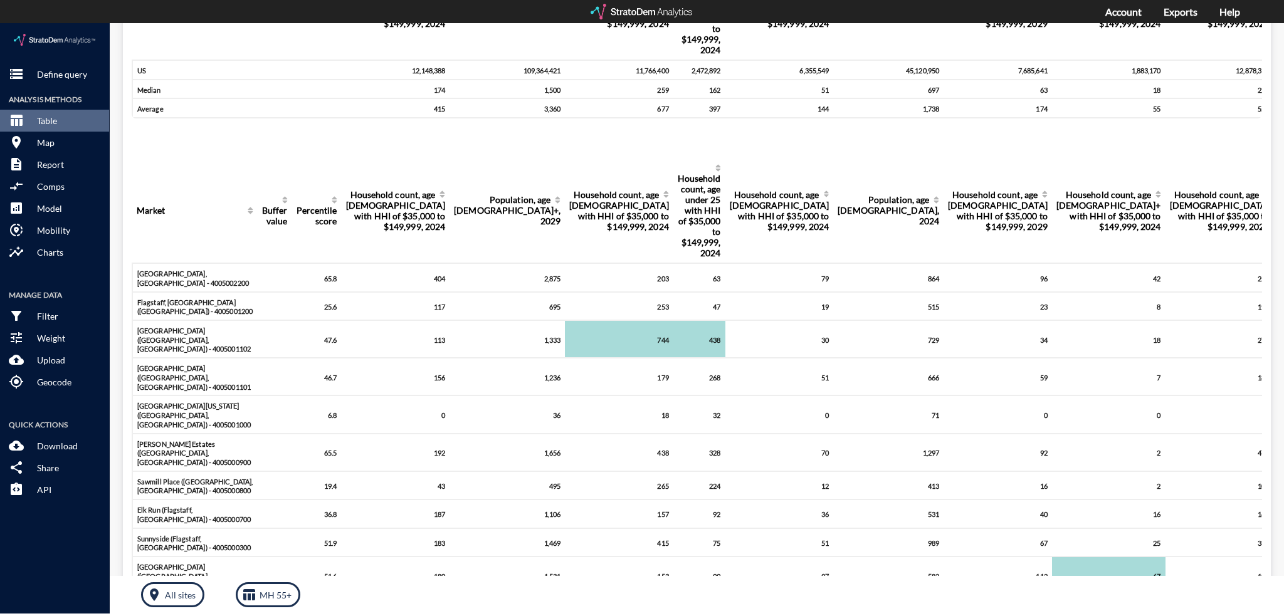
scroll to position [188, 0]
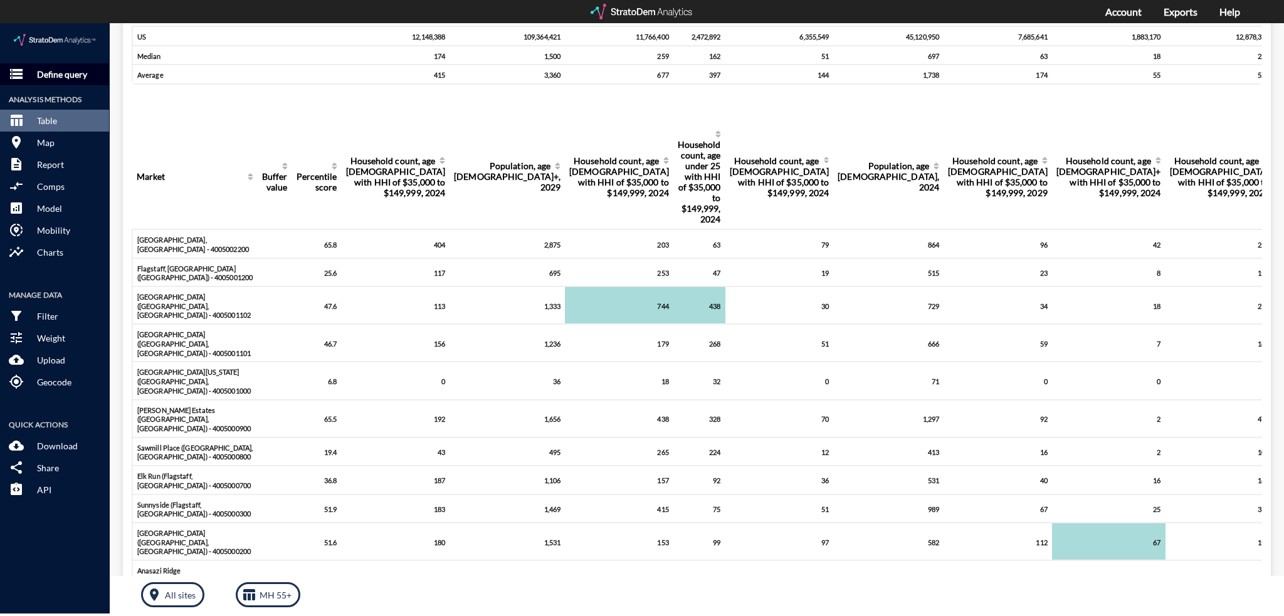
click p "Define query"
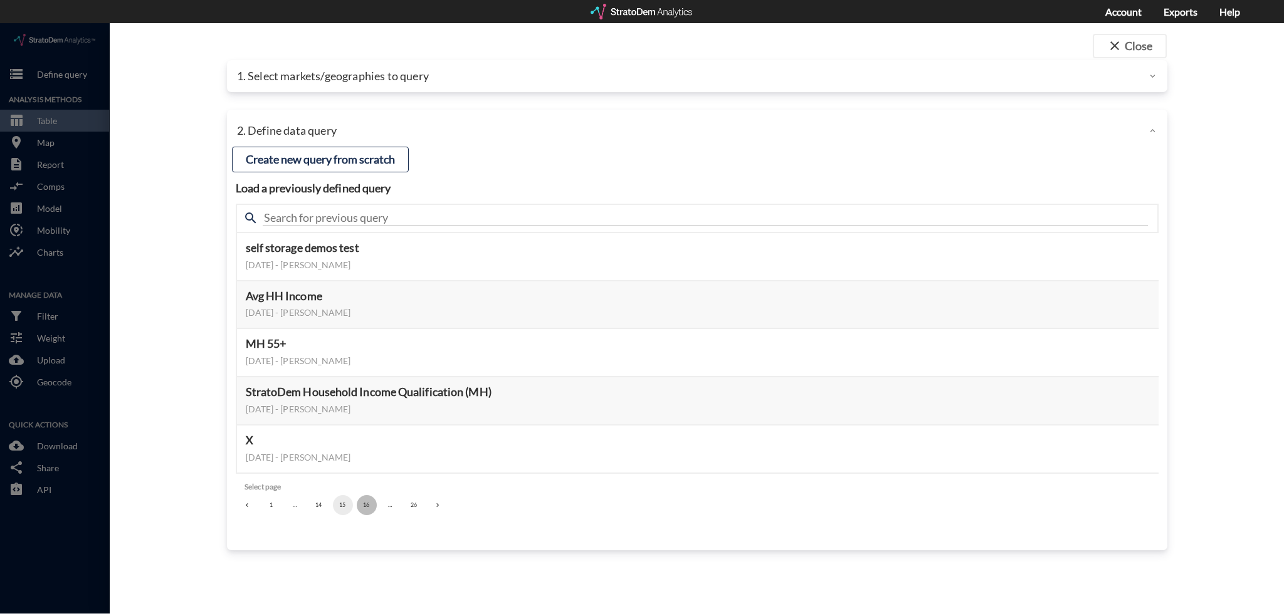
click button "16"
click button "17"
click button "18"
click button "19"
click button "20"
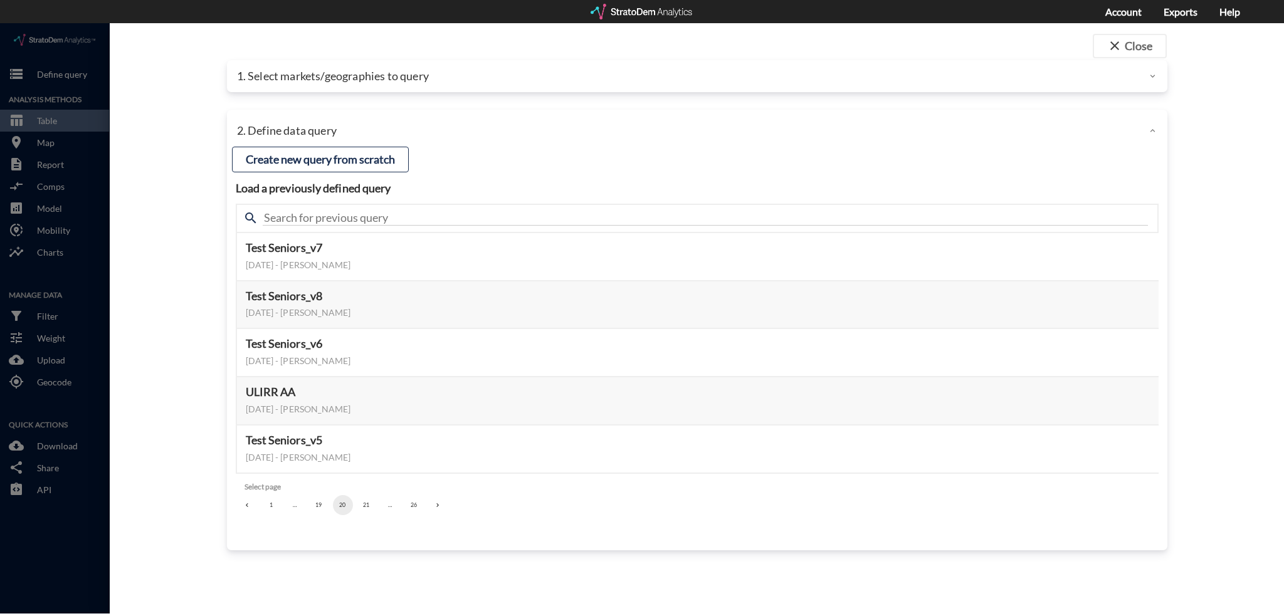
click button "21"
click button "22"
click button "23"
click button "24"
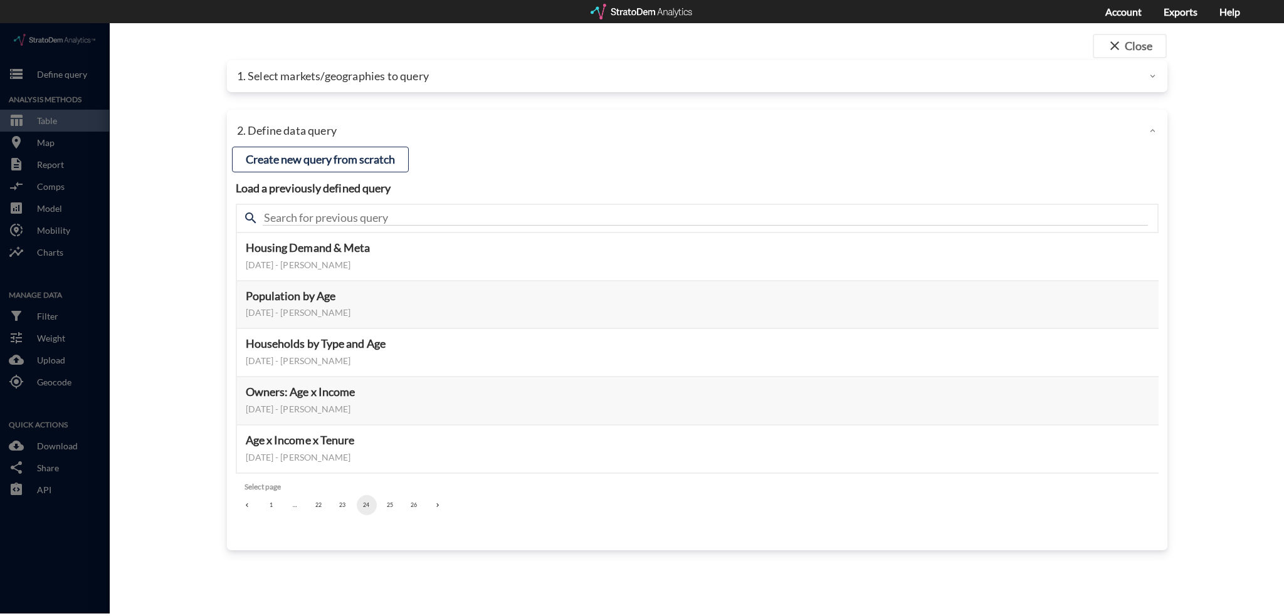
click button "24"
click button "25"
click button "26"
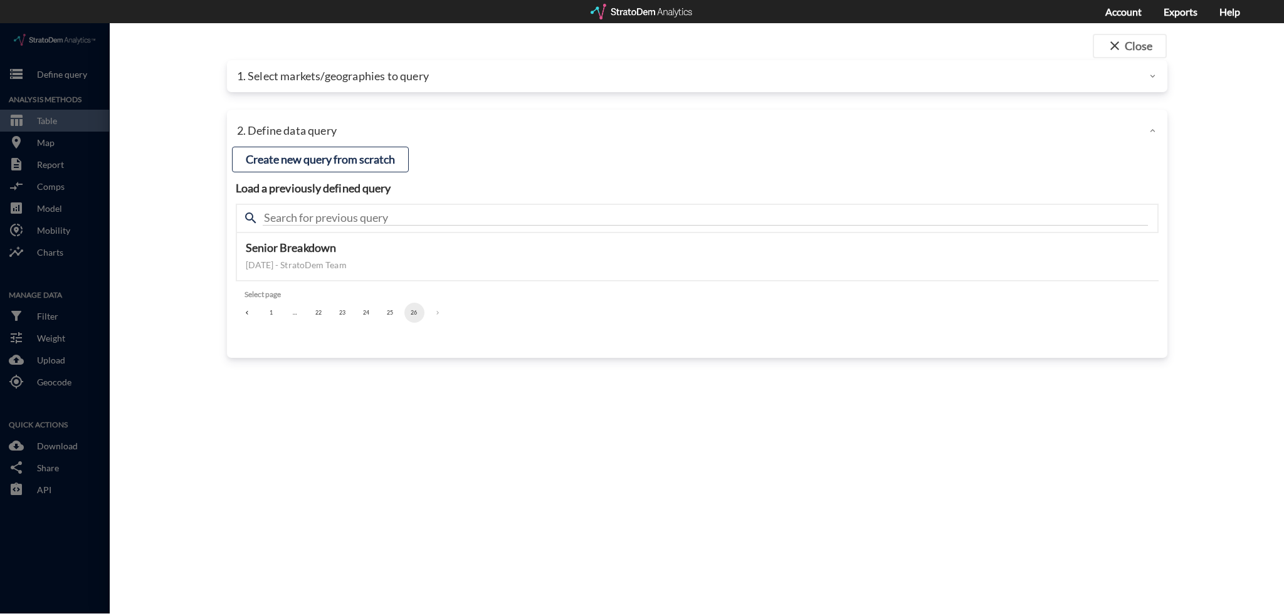
click button "24"
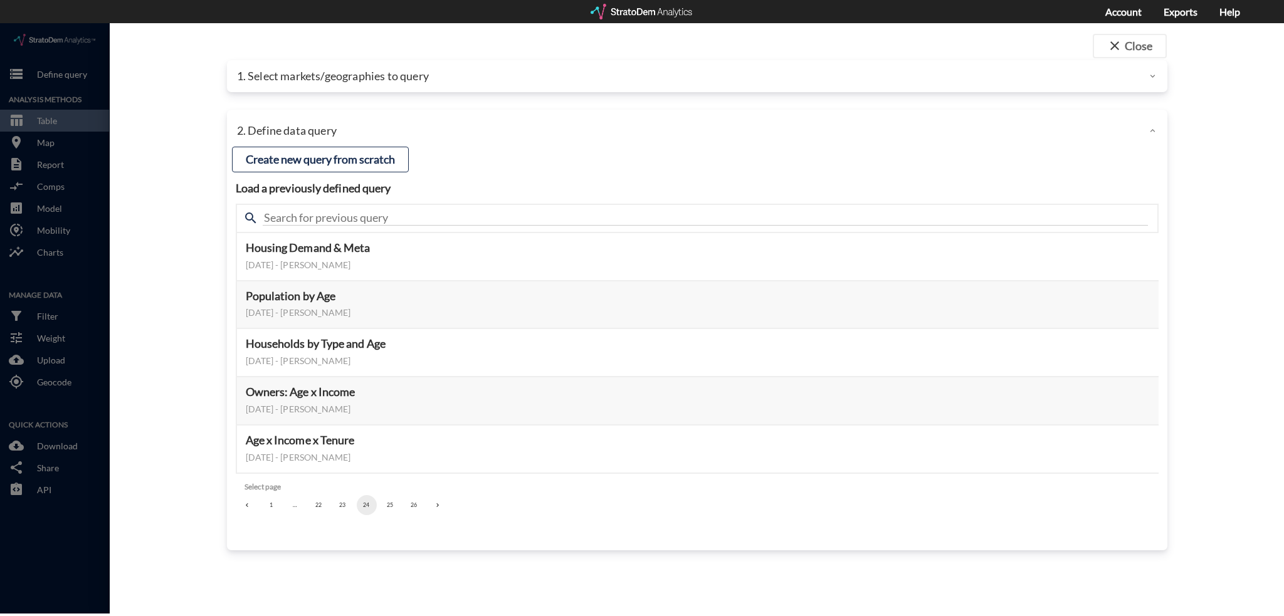
click button "23"
click button "22"
click button "21"
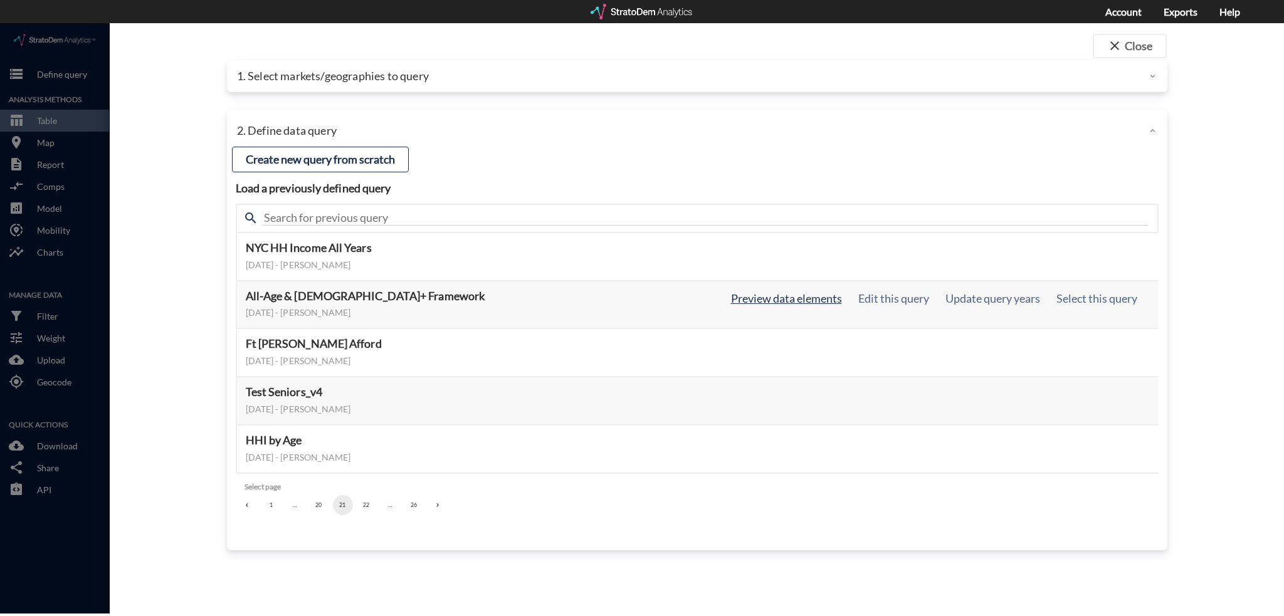
click button "Preview data elements"
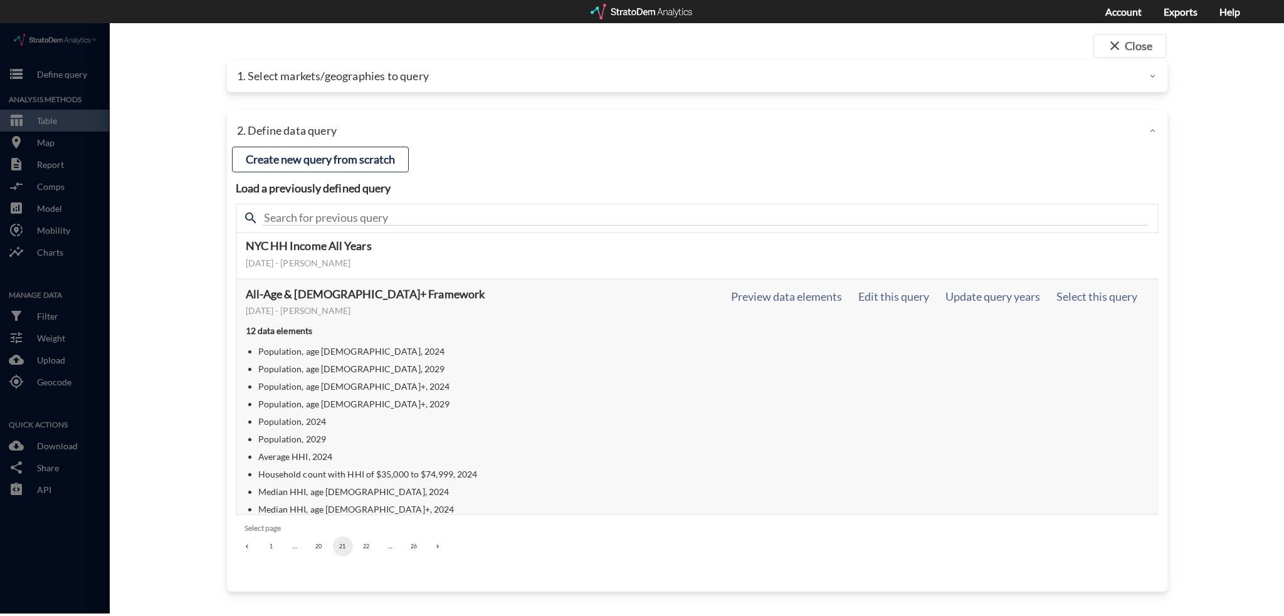
scroll to position [0, 0]
click button "Preview data elements"
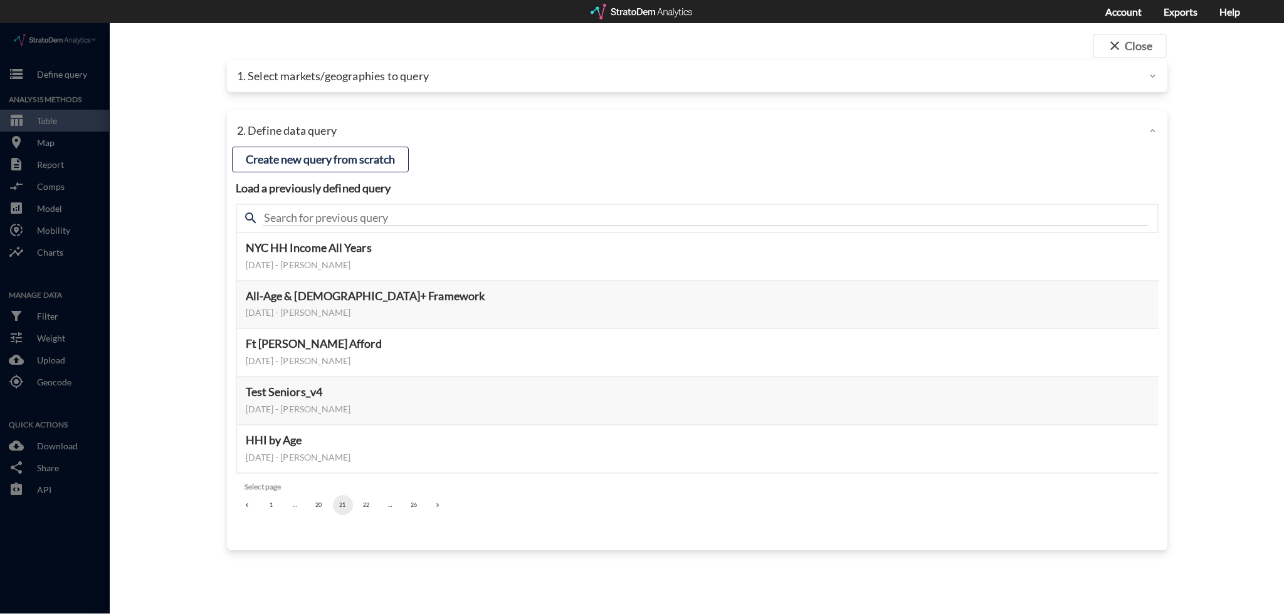
click button "20"
click button "19"
click button "18"
click button "17"
click button "16"
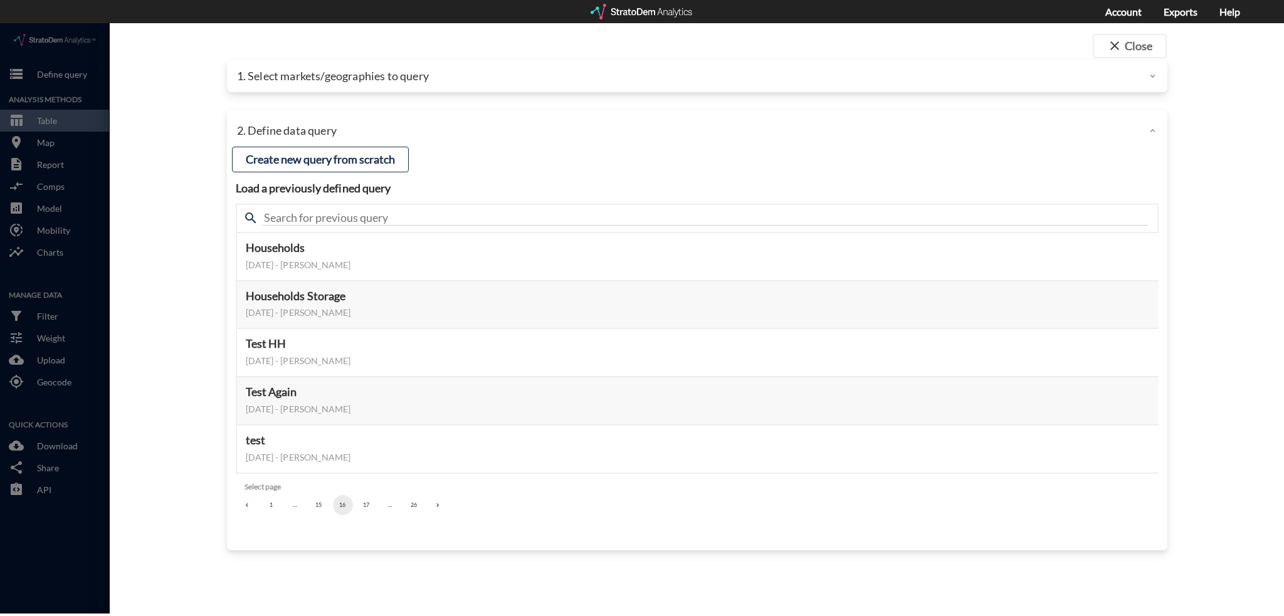
drag, startPoint x: 320, startPoint y: 480, endPoint x: 302, endPoint y: 507, distance: 32.4
click div "Load a previously defined query Create new query from scratch search Households…"
click button "15"
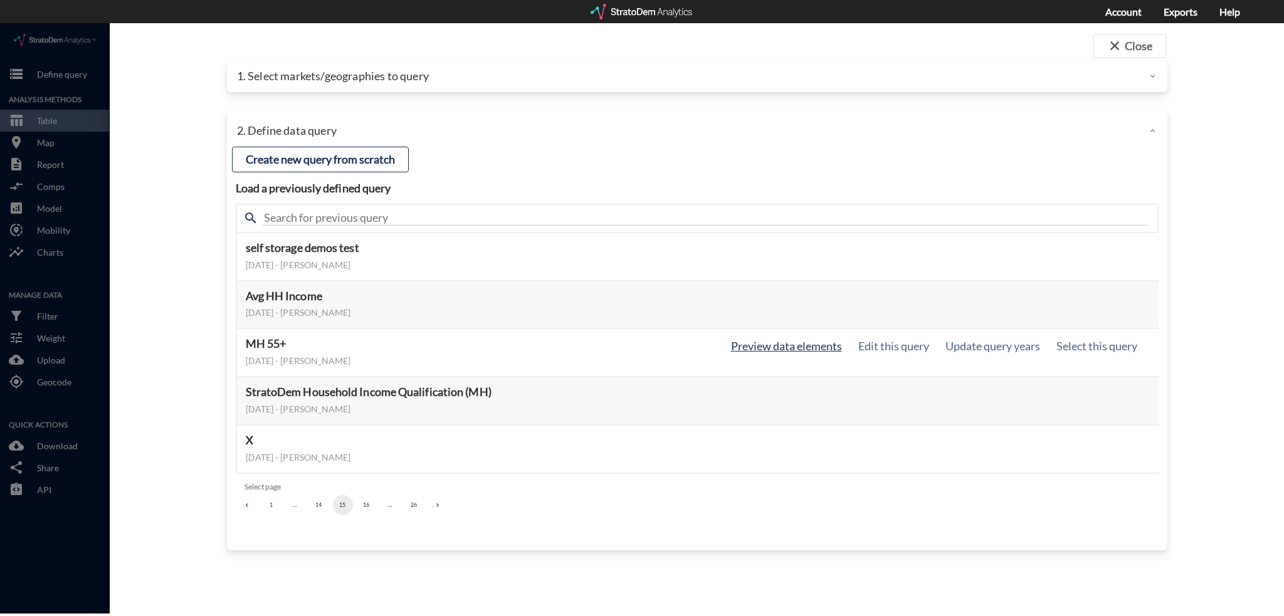
click button "Preview data elements"
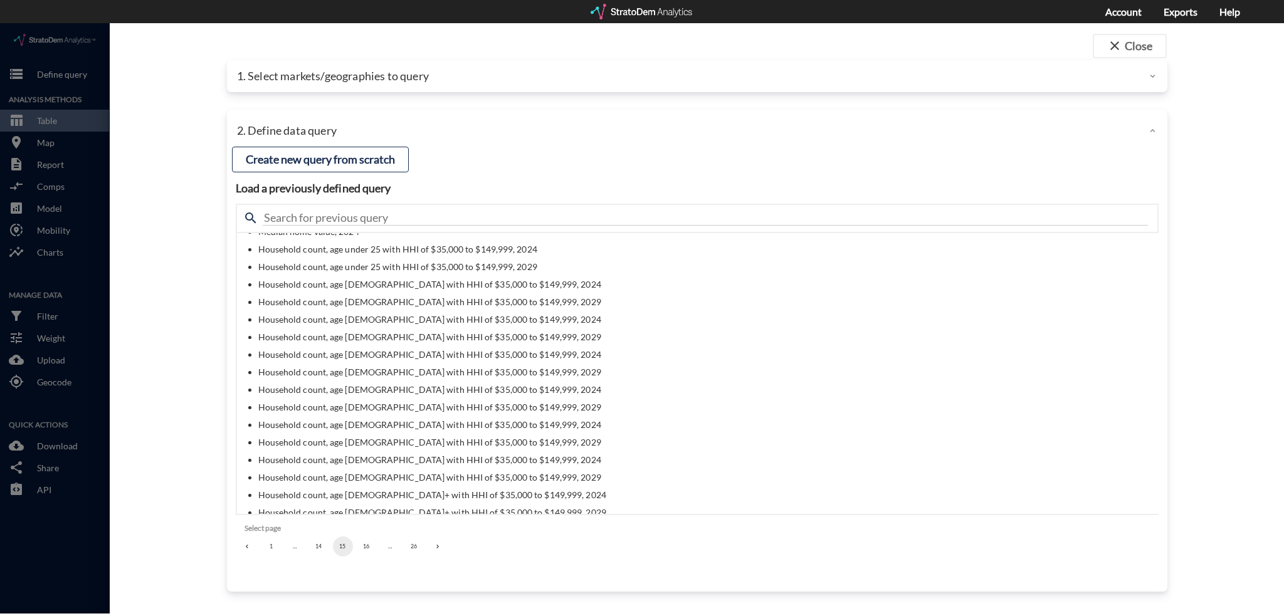
scroll to position [376, 0]
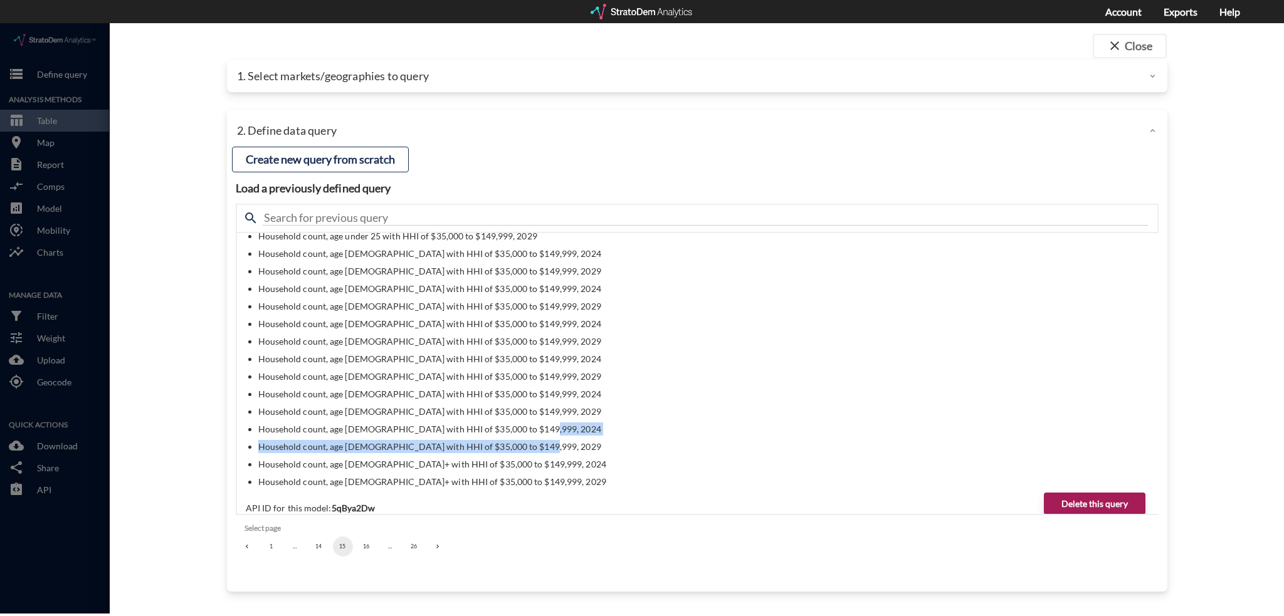
drag, startPoint x: 756, startPoint y: 418, endPoint x: 701, endPoint y: 408, distance: 56.1
click ul "Population, age [DEMOGRAPHIC_DATA], 2024 Population, age [DEMOGRAPHIC_DATA], 20…"
click div "close Close 1. Select markets/geographies to query Select which rows will appea…"
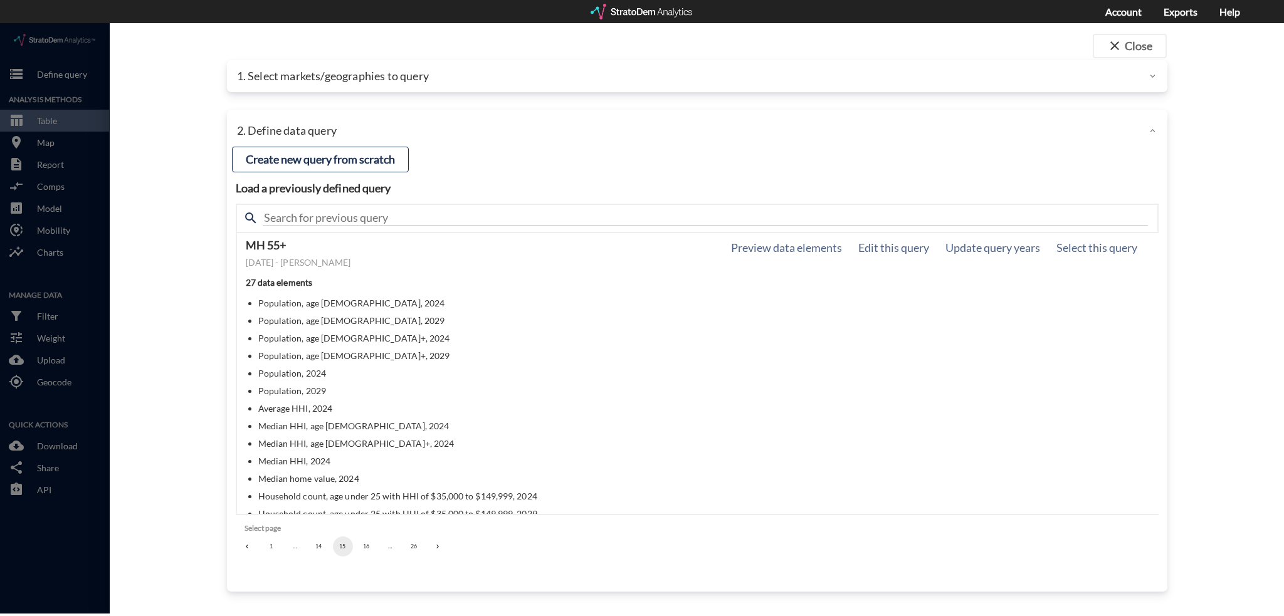
scroll to position [0, 0]
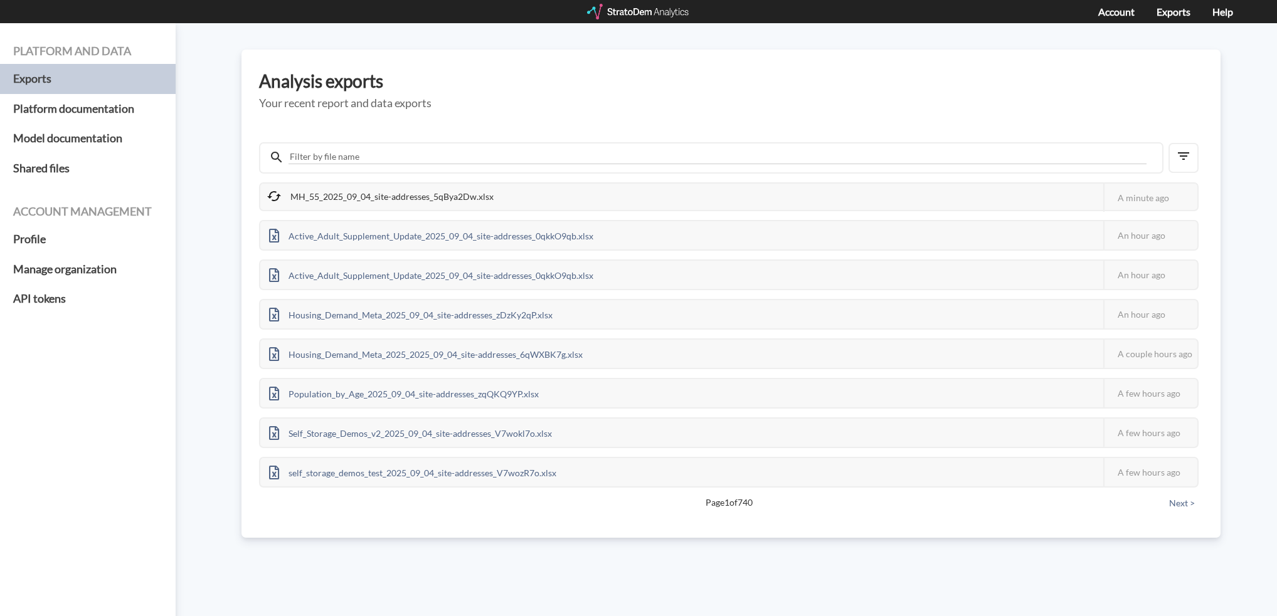
click at [748, 503] on span "Page 1 of 740" at bounding box center [728, 503] width 851 height 13
click at [727, 502] on span "Page 1 of 740" at bounding box center [728, 503] width 851 height 13
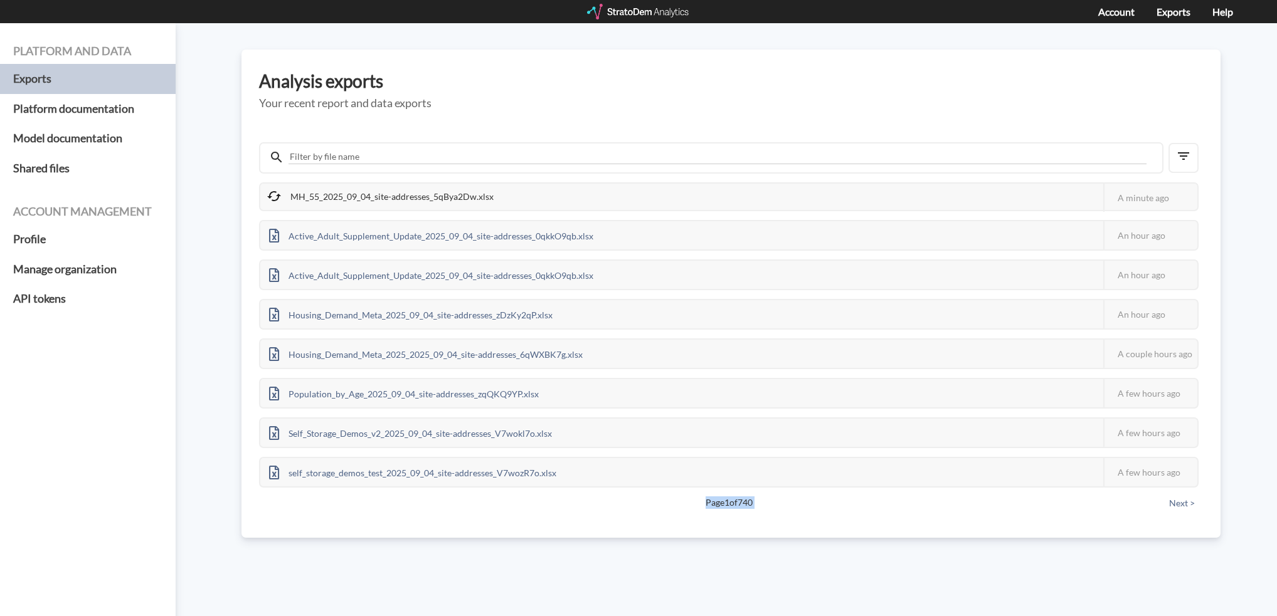
click at [727, 502] on span "Page 1 of 740" at bounding box center [728, 503] width 851 height 13
drag, startPoint x: 734, startPoint y: 498, endPoint x: 665, endPoint y: 507, distance: 69.5
click at [665, 510] on div "MH_55_2025_09_04_site-addresses_5qBya2Dw.xlsx This job failed The StratoDem Ana…" at bounding box center [731, 325] width 944 height 382
drag, startPoint x: 1174, startPoint y: 169, endPoint x: 1167, endPoint y: 172, distance: 7.6
drag, startPoint x: 1167, startPoint y: 172, endPoint x: 397, endPoint y: 41, distance: 781.0
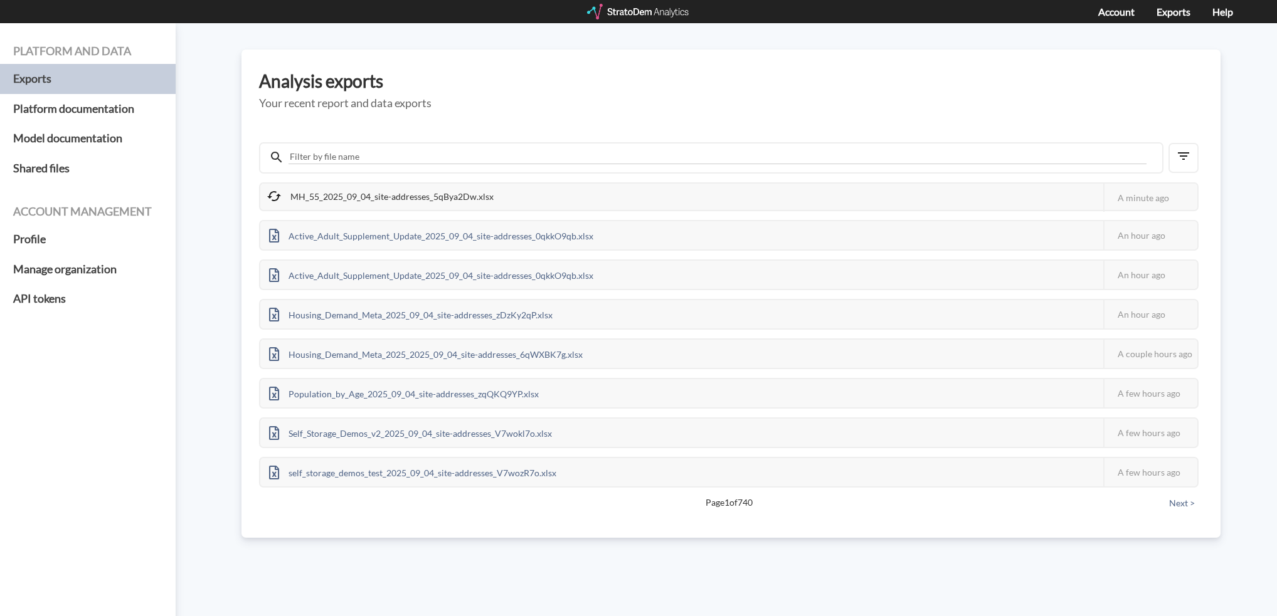
click at [397, 41] on div "Platform and data Exports Platform documentation Model documentation Shared fil…" at bounding box center [638, 319] width 1277 height 593
click at [446, 95] on div "Analysis exports Your recent report and data exports MH_55_2025_09_04_site-addr…" at bounding box center [730, 294] width 979 height 488
drag, startPoint x: 444, startPoint y: 98, endPoint x: 238, endPoint y: 82, distance: 206.3
click at [238, 82] on div "Platform and data Exports Platform documentation Model documentation Shared fil…" at bounding box center [638, 319] width 1277 height 593
click at [239, 80] on div "Platform and data Exports Platform documentation Model documentation Shared fil…" at bounding box center [638, 319] width 1277 height 593
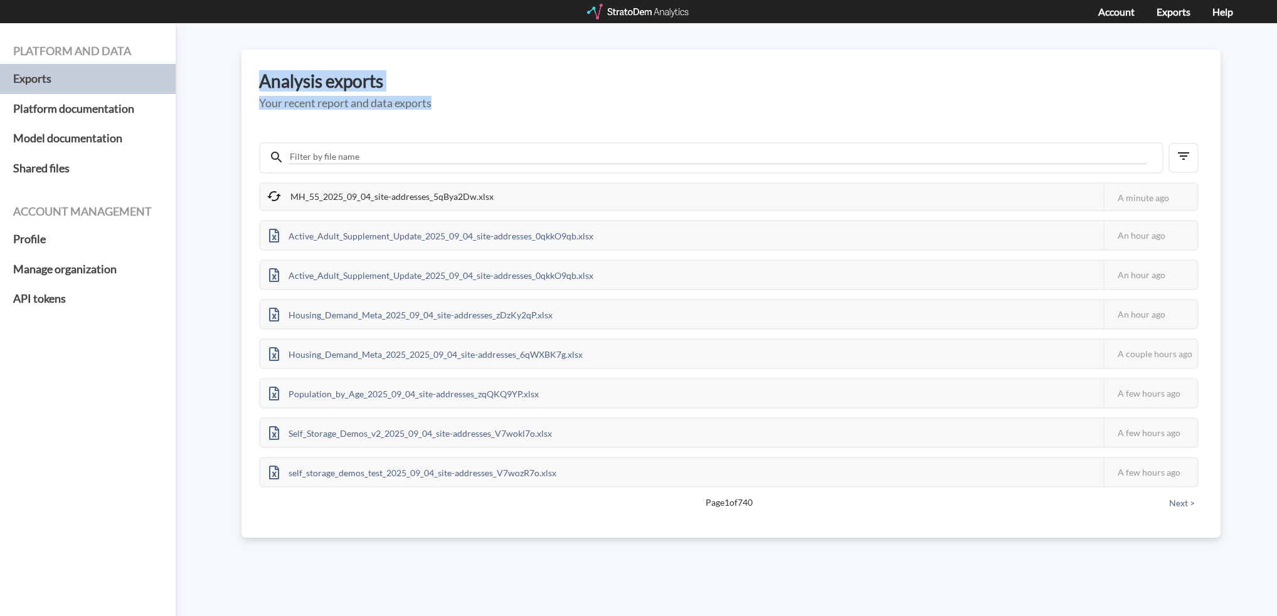
drag, startPoint x: 264, startPoint y: 80, endPoint x: 488, endPoint y: 102, distance: 224.9
click at [487, 101] on div "Analysis exports Your recent report and data exports MH_55_2025_09_04_site-addr…" at bounding box center [730, 294] width 979 height 488
click at [488, 102] on h5 "Your recent report and data exports" at bounding box center [731, 103] width 944 height 13
drag, startPoint x: 473, startPoint y: 106, endPoint x: 250, endPoint y: 88, distance: 223.3
click at [250, 88] on div "Analysis exports Your recent report and data exports MH_55_2025_09_04_site-addr…" at bounding box center [730, 294] width 979 height 488
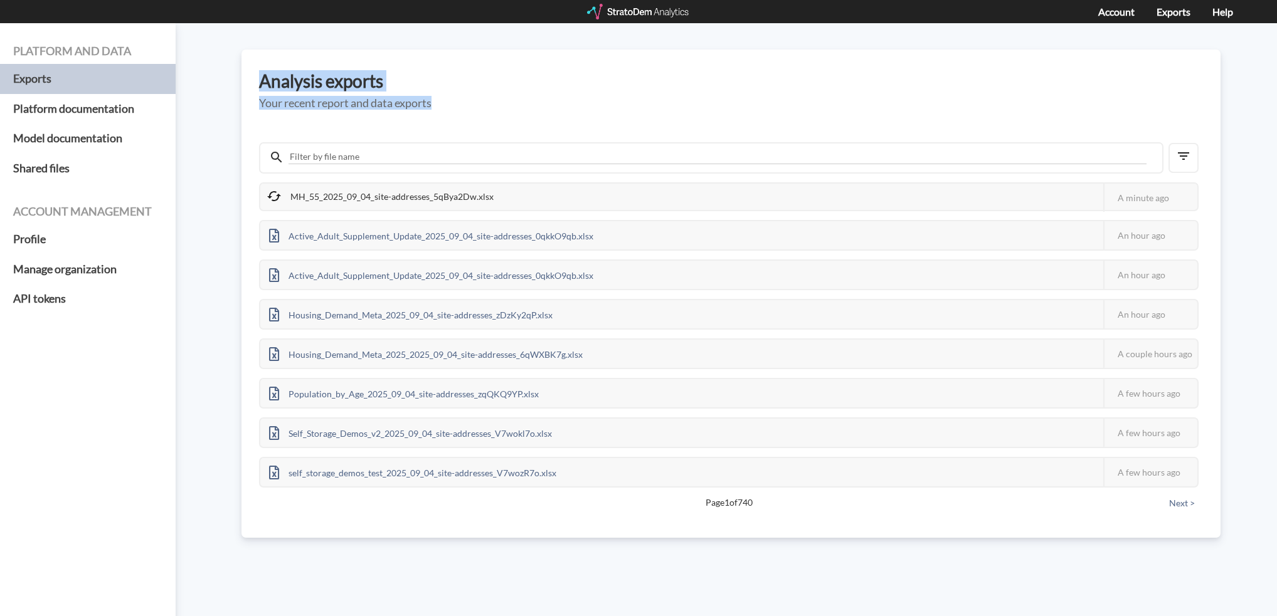
click at [250, 87] on div "Analysis exports Your recent report and data exports MH_55_2025_09_04_site-addr…" at bounding box center [730, 294] width 979 height 488
drag, startPoint x: 251, startPoint y: 81, endPoint x: 593, endPoint y: 143, distance: 347.3
click at [593, 143] on div "Analysis exports Your recent report and data exports MH_55_2025_09_04_site-addr…" at bounding box center [730, 294] width 979 height 488
click at [593, 143] on div at bounding box center [711, 157] width 904 height 31
drag, startPoint x: 331, startPoint y: 93, endPoint x: 217, endPoint y: 75, distance: 115.7
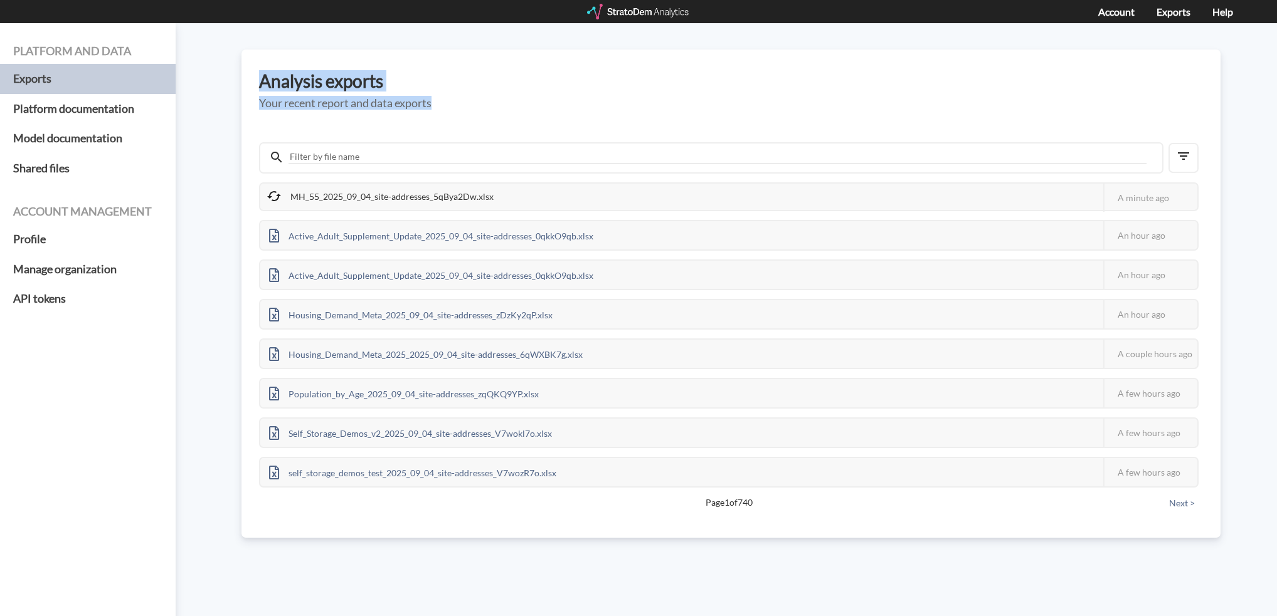
click at [217, 75] on div "Platform and data Exports Platform documentation Model documentation Shared fil…" at bounding box center [638, 319] width 1277 height 593
click at [218, 71] on div "Platform and data Exports Platform documentation Model documentation Shared fil…" at bounding box center [638, 319] width 1277 height 593
drag, startPoint x: 260, startPoint y: 70, endPoint x: 579, endPoint y: 140, distance: 326.0
click at [577, 139] on div "Platform and data Exports Platform documentation Model documentation Shared fil…" at bounding box center [638, 319] width 1277 height 593
click at [579, 140] on div "MH_55_2025_09_04_site-addresses_5qBya2Dw.xlsx This job failed The StratoDem Ana…" at bounding box center [731, 325] width 944 height 382
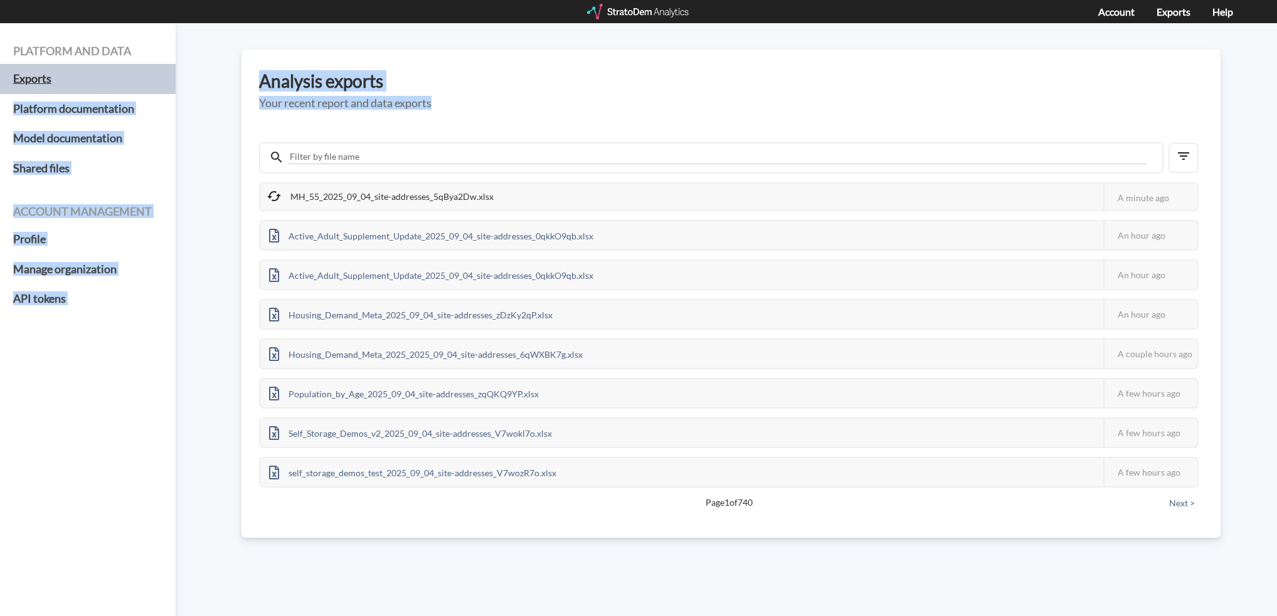
drag, startPoint x: 547, startPoint y: 122, endPoint x: 152, endPoint y: 66, distance: 398.3
click at [152, 70] on div "Platform and data Exports Platform documentation Model documentation Shared fil…" at bounding box center [638, 319] width 1277 height 593
click at [152, 66] on h5 "Exports" at bounding box center [88, 79] width 176 height 30
click at [199, 63] on div "Platform and data Exports Platform documentation Model documentation Shared fil…" at bounding box center [638, 319] width 1277 height 593
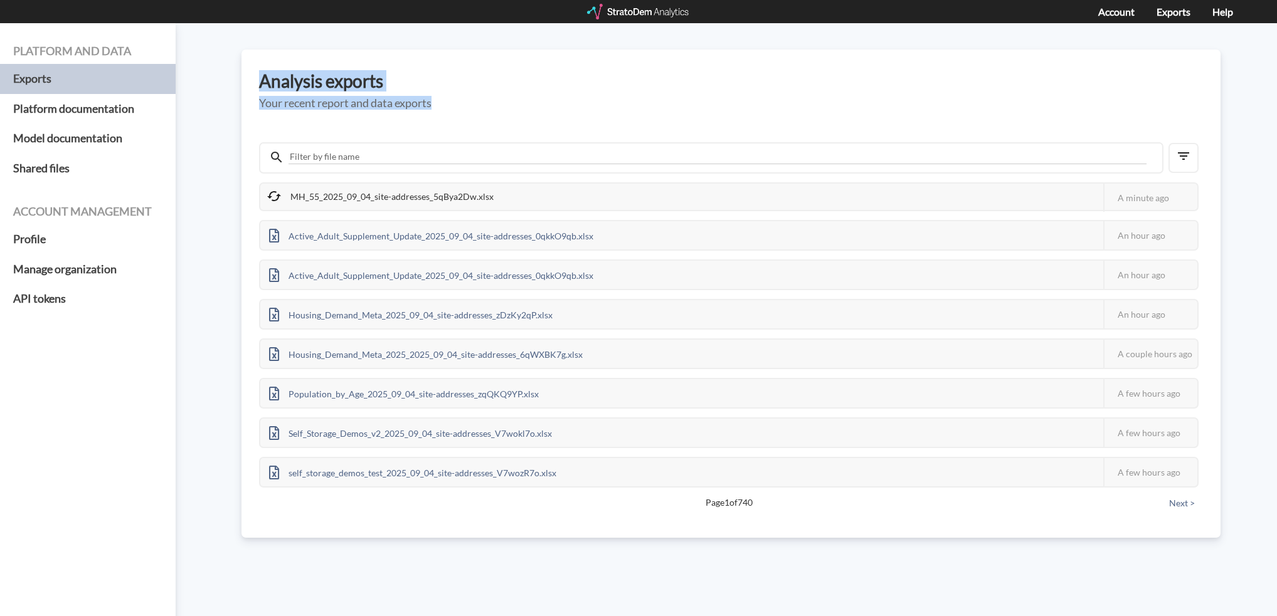
drag, startPoint x: 217, startPoint y: 63, endPoint x: 493, endPoint y: 130, distance: 283.9
click at [493, 130] on div "Platform and data Exports Platform documentation Model documentation Shared fil…" at bounding box center [638, 319] width 1277 height 593
click at [493, 130] on div "MH_55_2025_09_04_site-addresses_5qBya2Dw.xlsx This job failed The StratoDem Ana…" at bounding box center [731, 316] width 944 height 400
click at [396, 114] on div "Analysis exports Your recent report and data exports MH_55_2025_09_04_site-addr…" at bounding box center [730, 294] width 979 height 488
drag, startPoint x: 487, startPoint y: 199, endPoint x: 756, endPoint y: 107, distance: 284.3
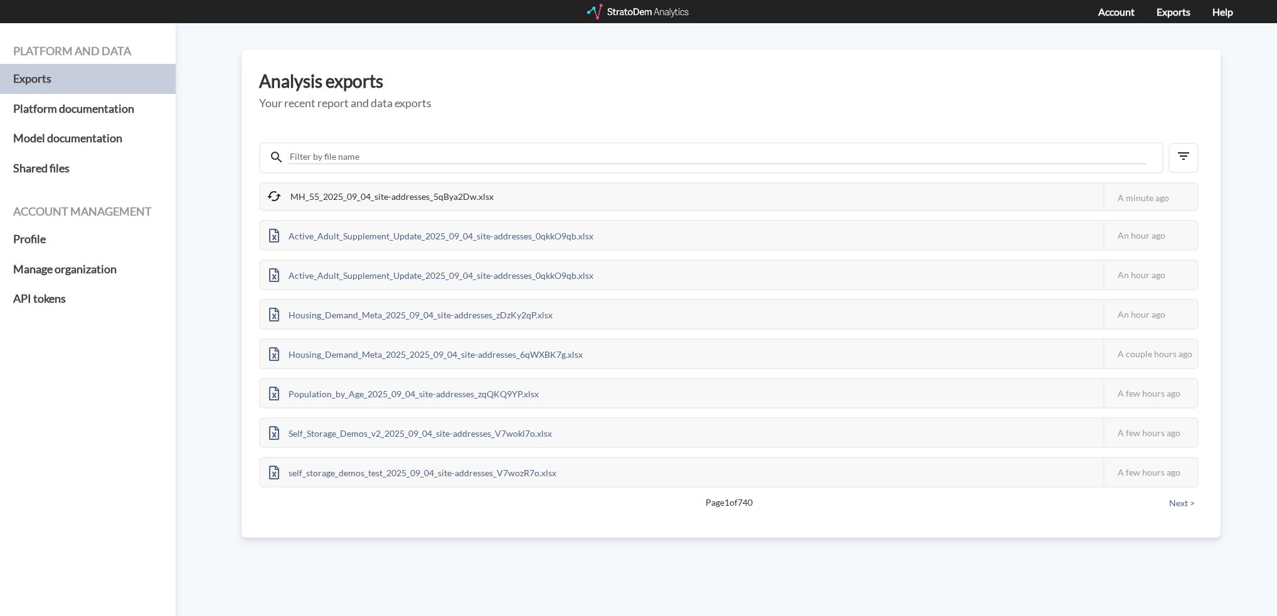
drag, startPoint x: 756, startPoint y: 107, endPoint x: 616, endPoint y: 110, distance: 139.2
click at [616, 110] on div "Analysis exports Your recent report and data exports MH_55_2025_09_04_site-addr…" at bounding box center [730, 294] width 979 height 488
drag, startPoint x: 616, startPoint y: 110, endPoint x: 624, endPoint y: 89, distance: 22.2
click at [624, 89] on h3 "Analysis exports" at bounding box center [731, 80] width 944 height 19
click at [374, 198] on div "MH_55_2025_09_04_site-addresses_5qBya2Dw.xlsx" at bounding box center [380, 198] width 240 height 28
